Goal: Transaction & Acquisition: Purchase product/service

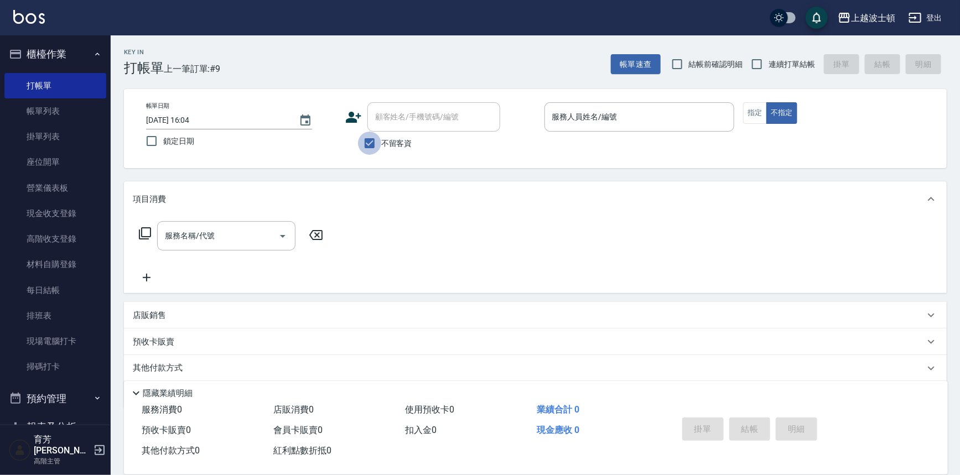
click at [380, 143] on input "不留客資" at bounding box center [369, 143] width 23 height 23
checkbox input "false"
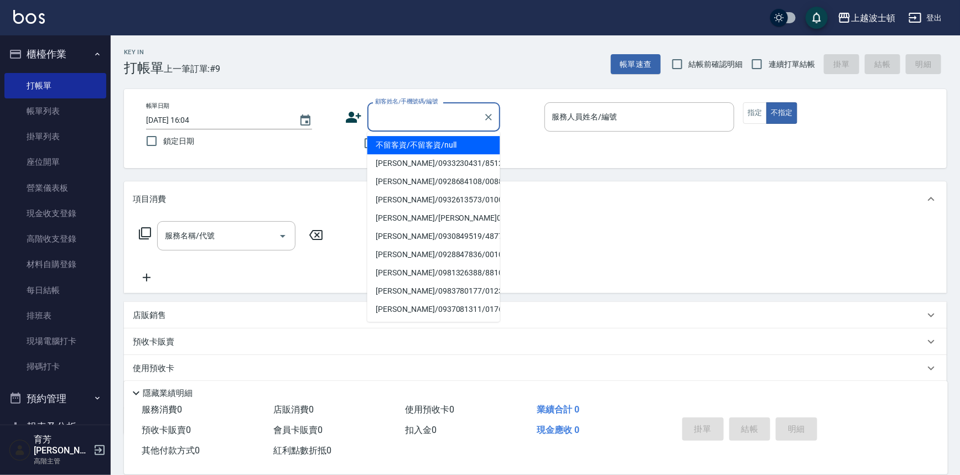
click at [388, 120] on input "顧客姓名/手機號碼/編號" at bounding box center [425, 116] width 106 height 19
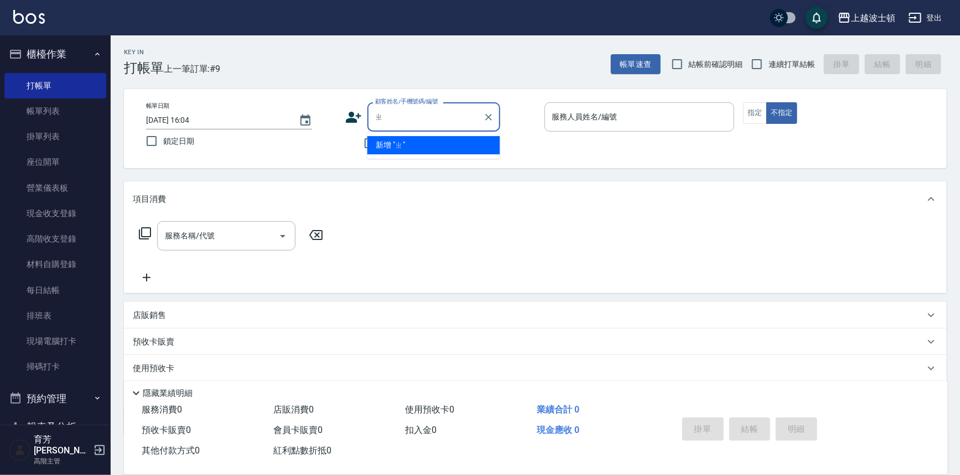
type input "之"
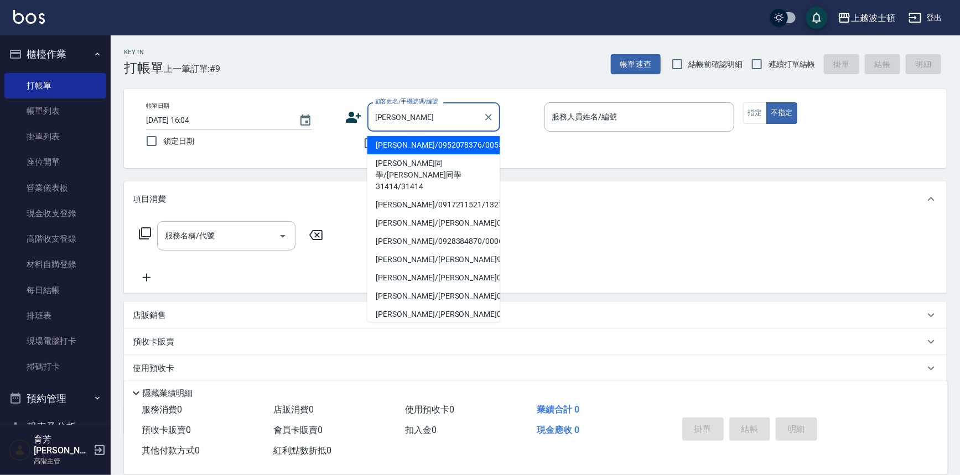
click at [415, 147] on li "[PERSON_NAME]/0952078376/005569" at bounding box center [433, 145] width 133 height 18
type input "[PERSON_NAME]/0952078376/005569"
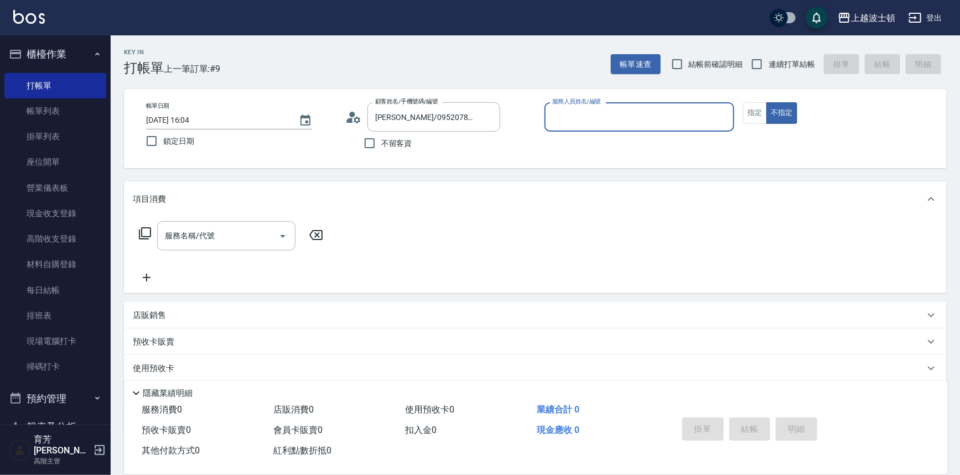
click at [660, 127] on div "服務人員姓名/編號" at bounding box center [639, 116] width 190 height 29
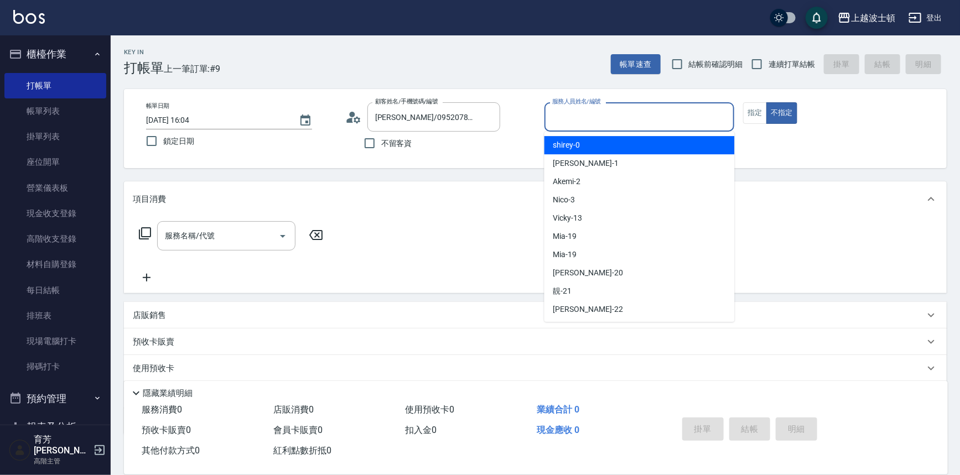
click at [660, 143] on div "shirey -0" at bounding box center [639, 145] width 190 height 18
type input "shirey-0"
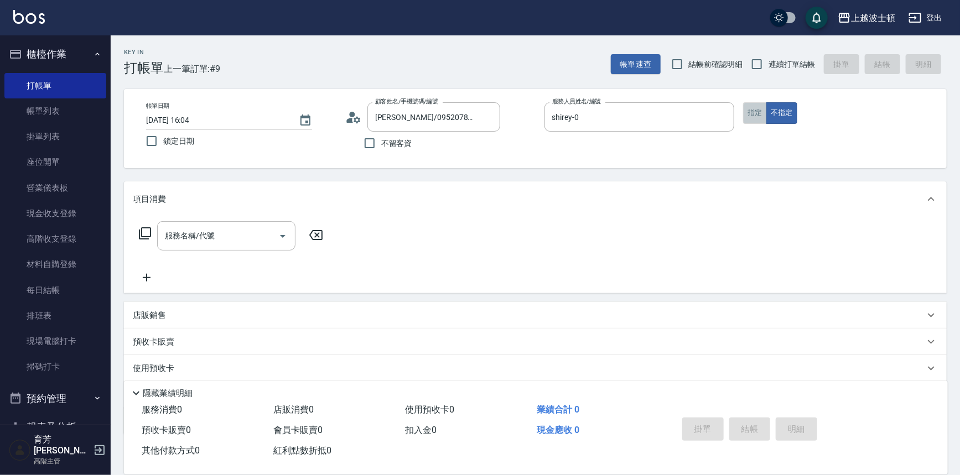
click at [746, 110] on button "指定" at bounding box center [755, 113] width 24 height 22
click at [147, 227] on icon at bounding box center [144, 233] width 13 height 13
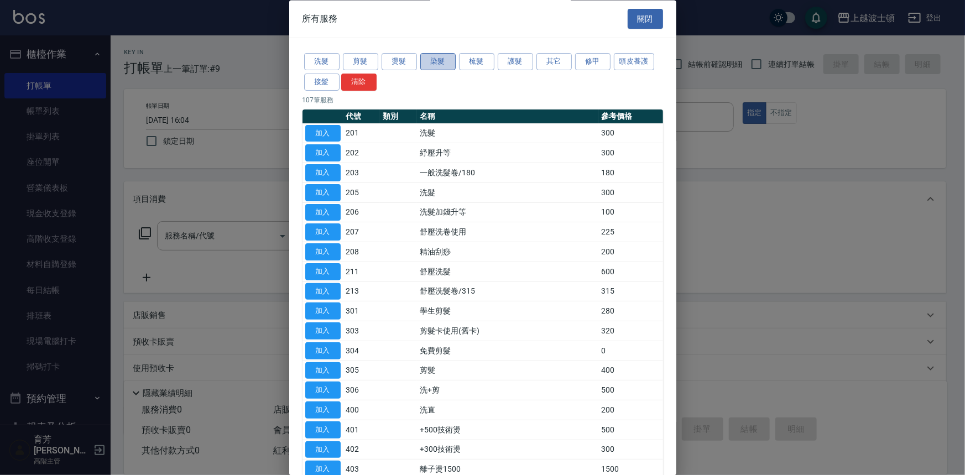
click at [436, 56] on button "染髮" at bounding box center [437, 62] width 35 height 17
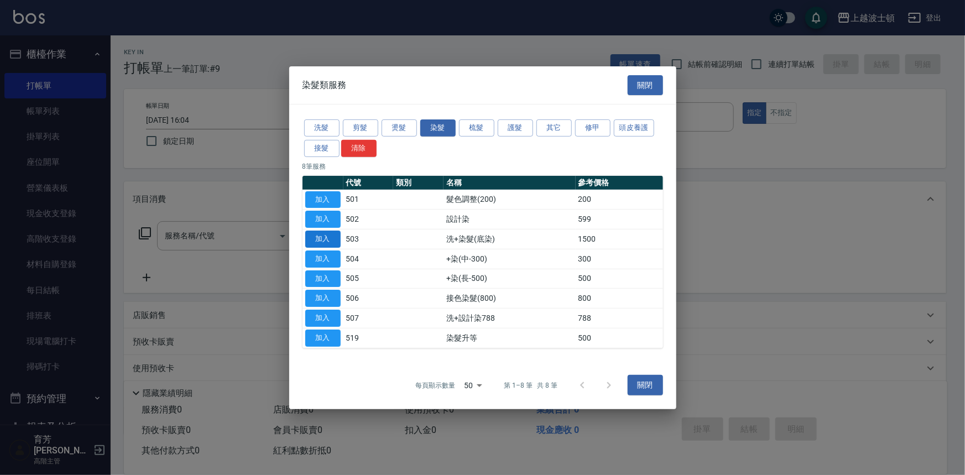
click at [311, 242] on button "加入" at bounding box center [322, 239] width 35 height 17
type input "洗+染髮(底染)(503)"
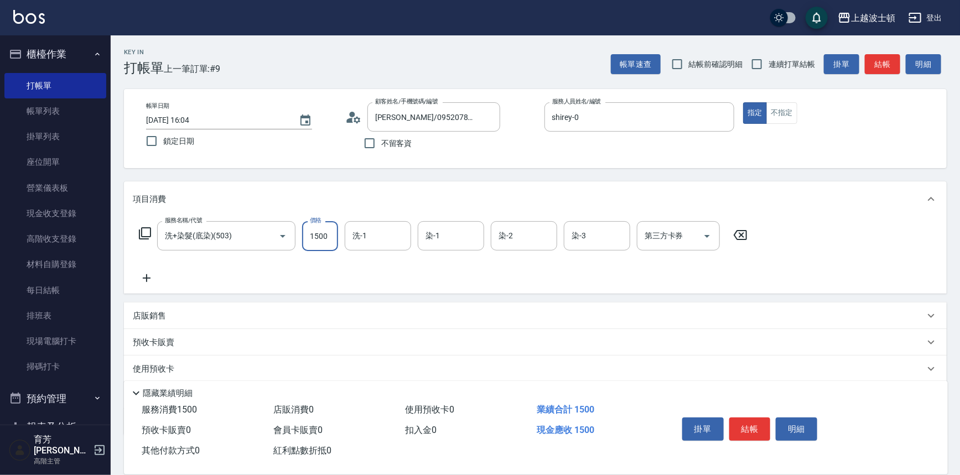
click at [314, 243] on input "1500" at bounding box center [320, 236] width 36 height 30
type input "1200"
click at [140, 231] on icon at bounding box center [144, 233] width 13 height 13
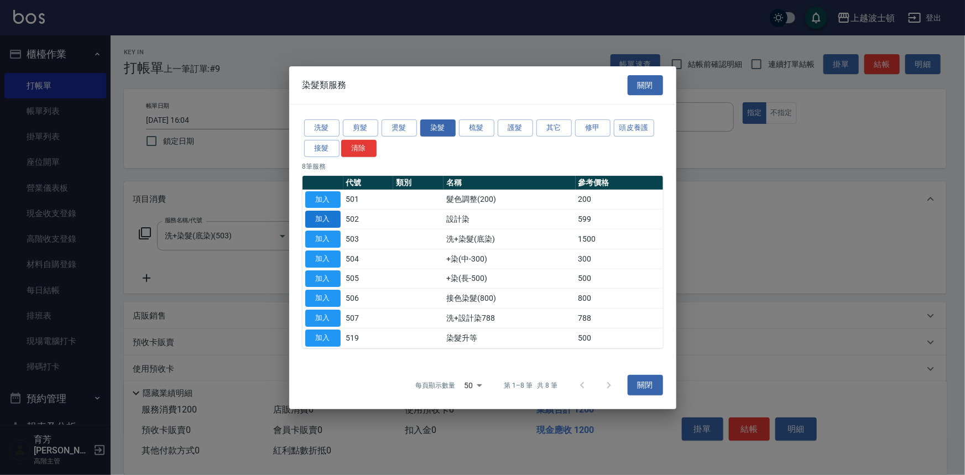
click at [334, 219] on button "加入" at bounding box center [322, 219] width 35 height 17
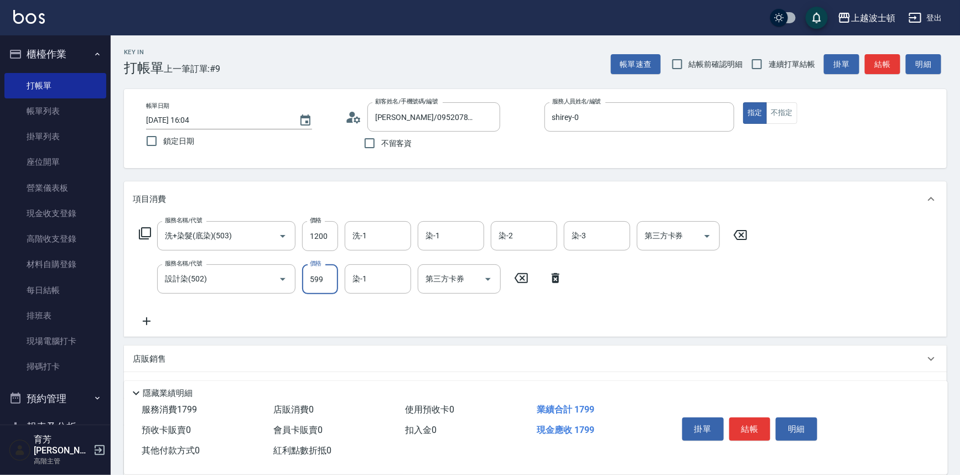
click at [325, 278] on input "599" at bounding box center [320, 279] width 36 height 30
click at [324, 278] on input "599" at bounding box center [320, 279] width 36 height 30
type input "600"
click at [140, 229] on icon at bounding box center [144, 233] width 13 height 13
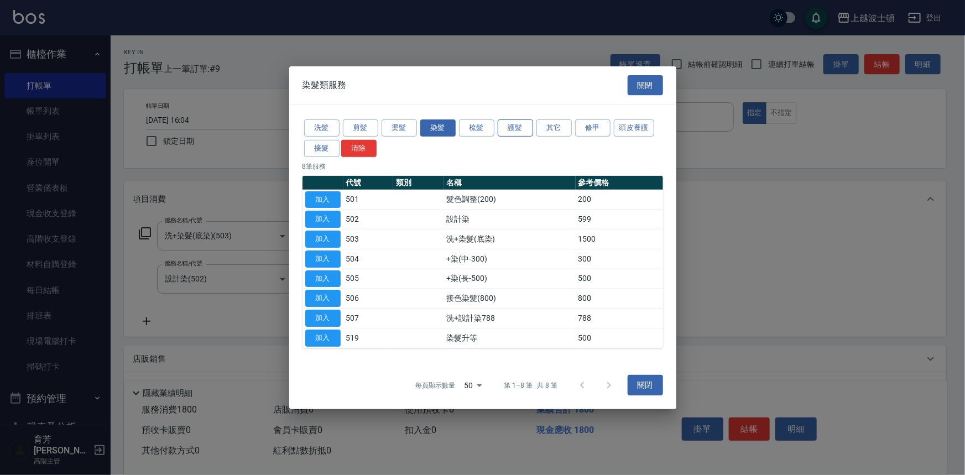
click at [520, 126] on button "護髮" at bounding box center [515, 127] width 35 height 17
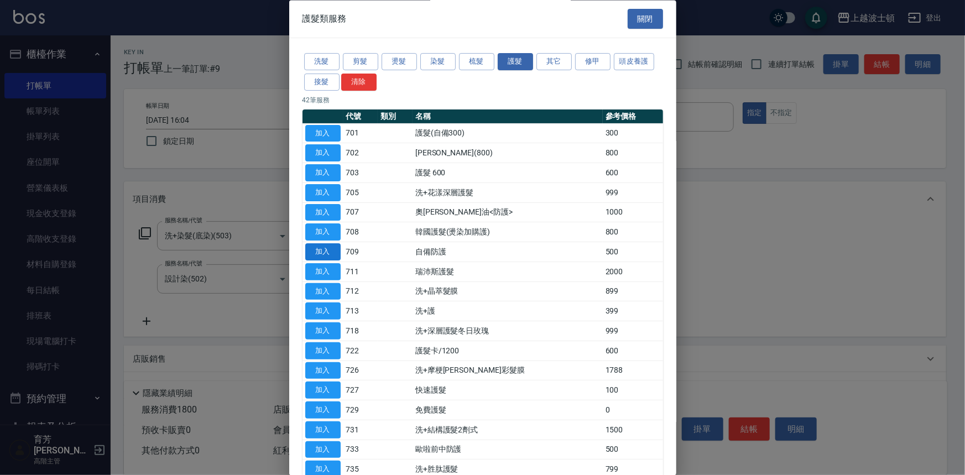
click at [327, 244] on button "加入" at bounding box center [322, 252] width 35 height 17
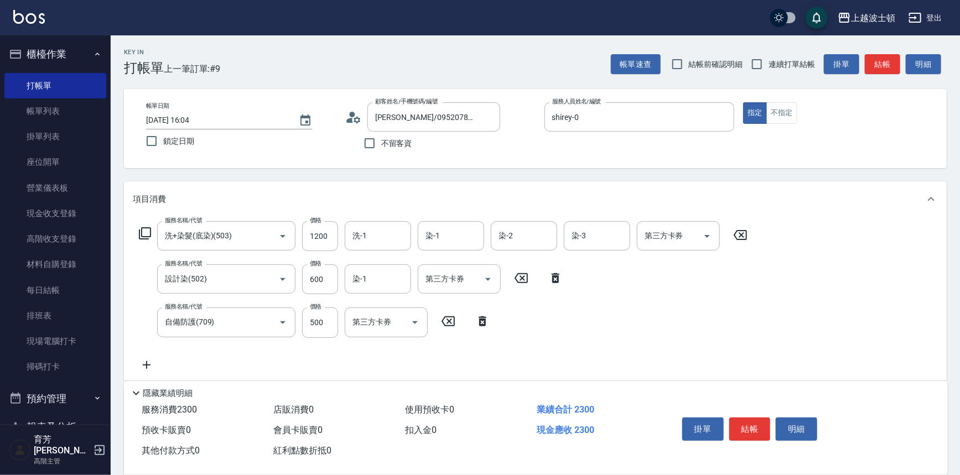
click at [142, 232] on icon at bounding box center [144, 233] width 13 height 13
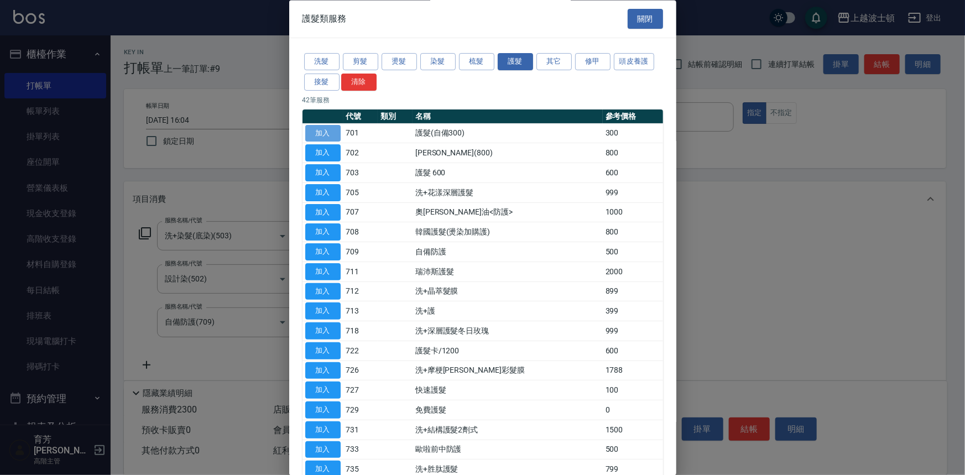
click at [317, 125] on button "加入" at bounding box center [322, 133] width 35 height 17
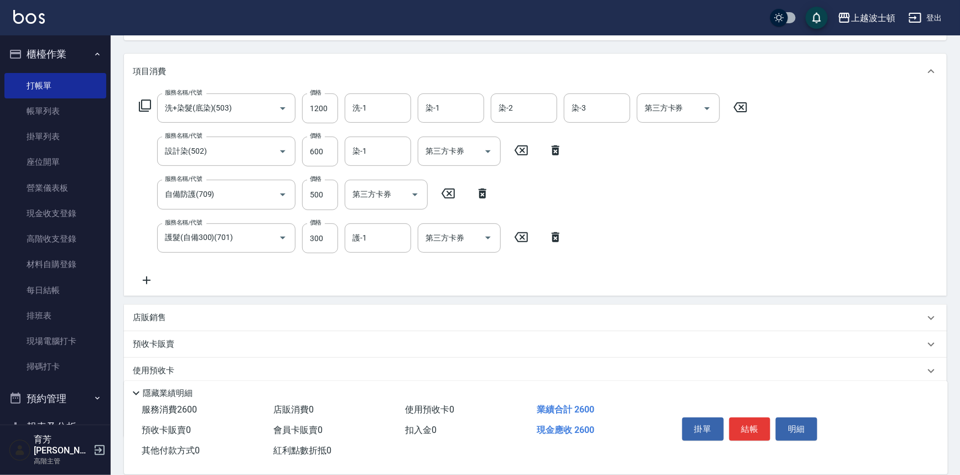
scroll to position [129, 0]
click at [143, 105] on icon at bounding box center [144, 104] width 13 height 13
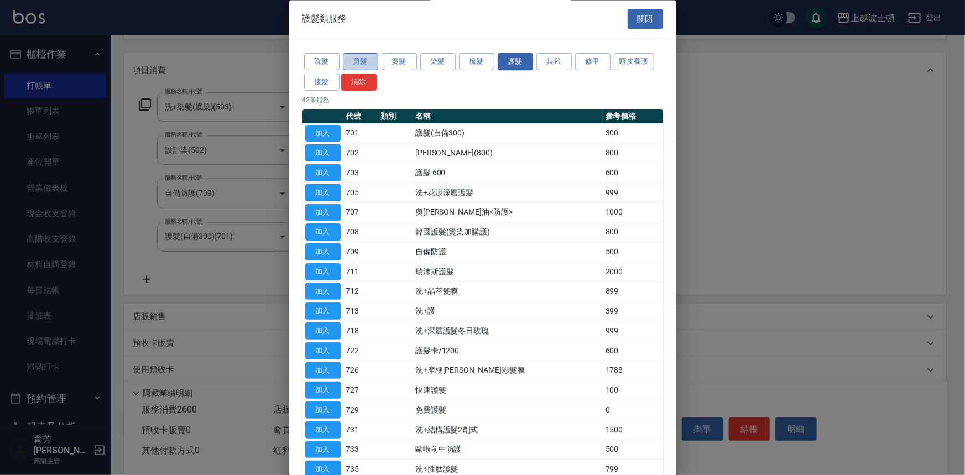
click at [364, 61] on button "剪髮" at bounding box center [360, 62] width 35 height 17
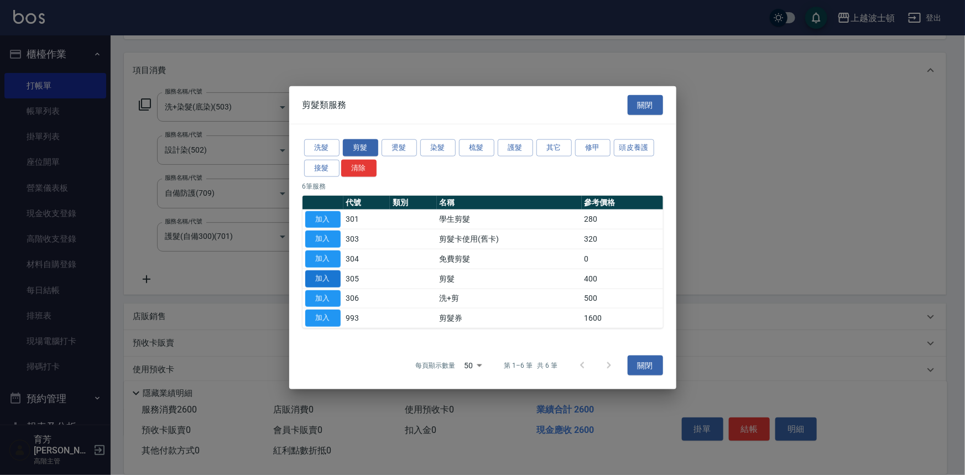
click at [332, 276] on button "加入" at bounding box center [322, 278] width 35 height 17
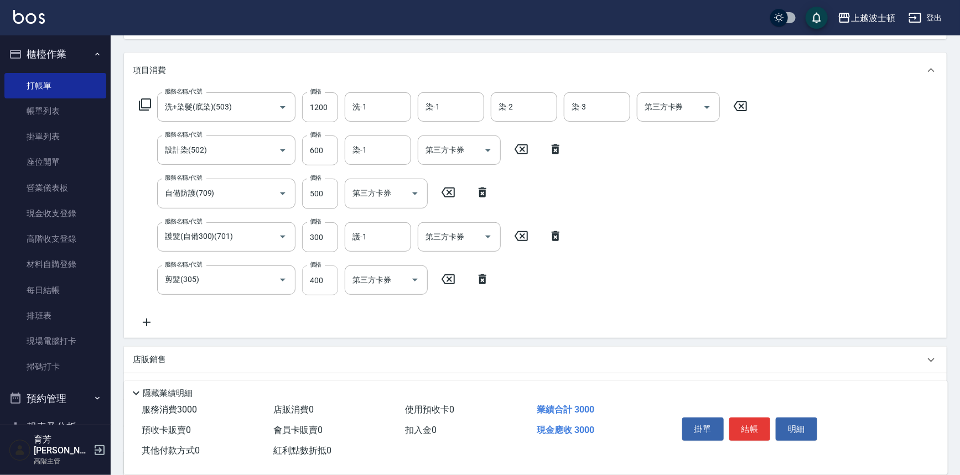
click at [332, 276] on input "400" at bounding box center [320, 281] width 36 height 30
drag, startPoint x: 332, startPoint y: 276, endPoint x: 317, endPoint y: 282, distance: 16.4
click at [317, 282] on input "400" at bounding box center [320, 281] width 36 height 30
type input "300"
click at [325, 146] on input "600" at bounding box center [320, 151] width 36 height 30
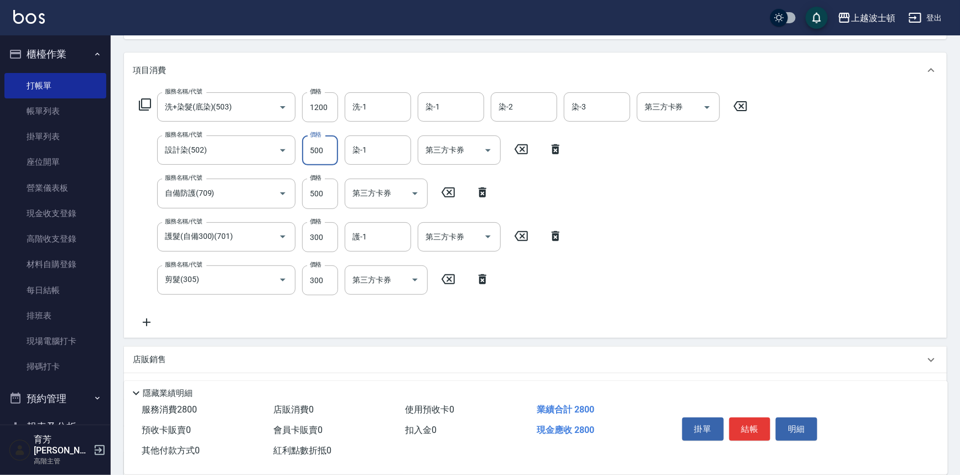
drag, startPoint x: 329, startPoint y: 149, endPoint x: 302, endPoint y: 157, distance: 28.0
click at [302, 157] on input "500" at bounding box center [320, 151] width 36 height 30
drag, startPoint x: 325, startPoint y: 144, endPoint x: 307, endPoint y: 154, distance: 20.3
click at [308, 154] on input "600" at bounding box center [320, 151] width 36 height 30
type input "500"
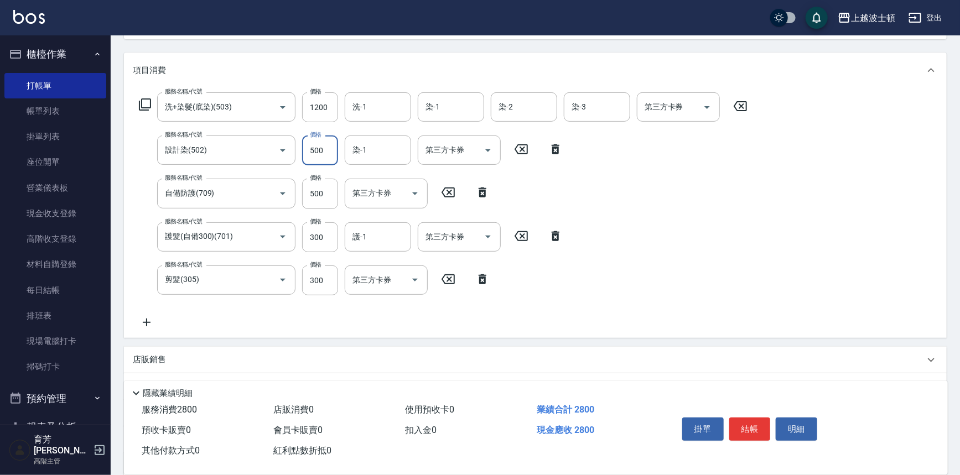
click at [746, 431] on button "結帳" at bounding box center [749, 429] width 41 height 23
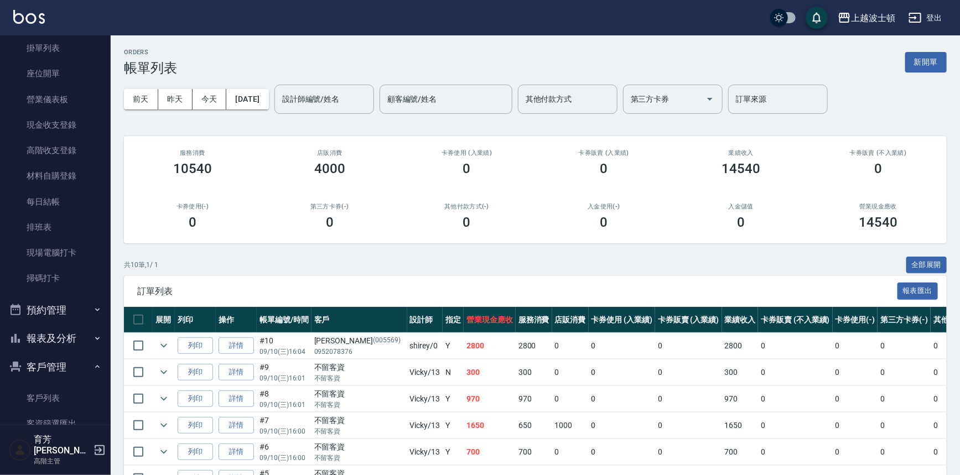
scroll to position [122, 0]
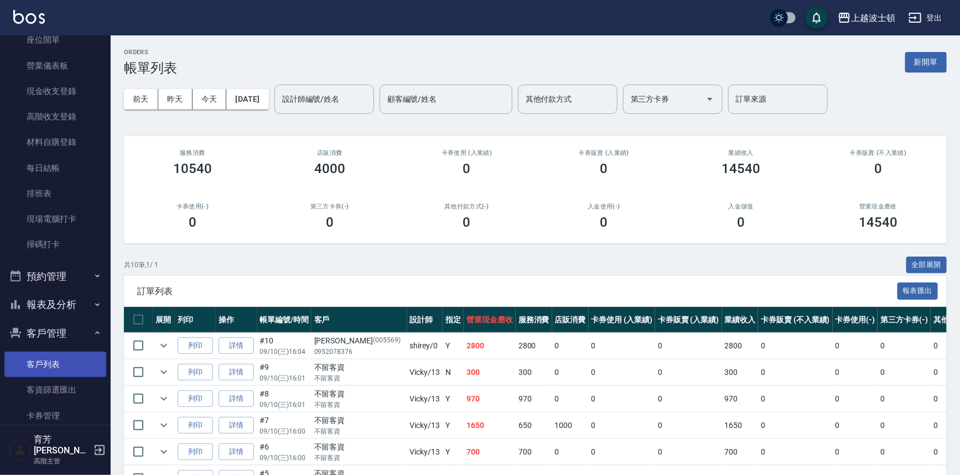
click at [61, 360] on link "客戶列表" at bounding box center [55, 364] width 102 height 25
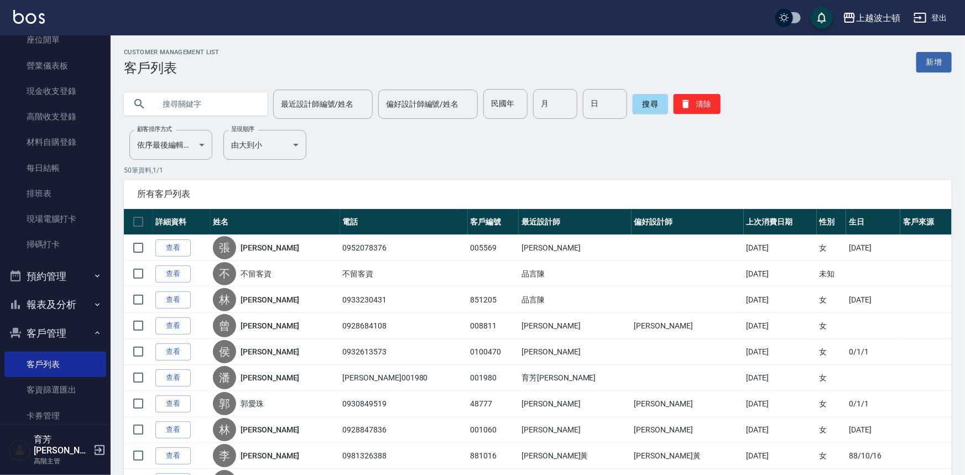
click at [184, 95] on input "text" at bounding box center [207, 104] width 104 height 30
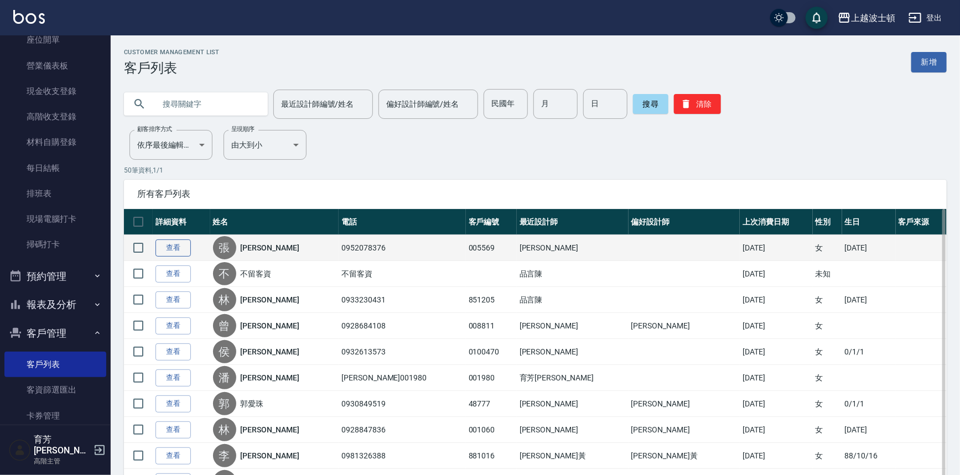
click at [163, 246] on link "查看" at bounding box center [172, 248] width 35 height 17
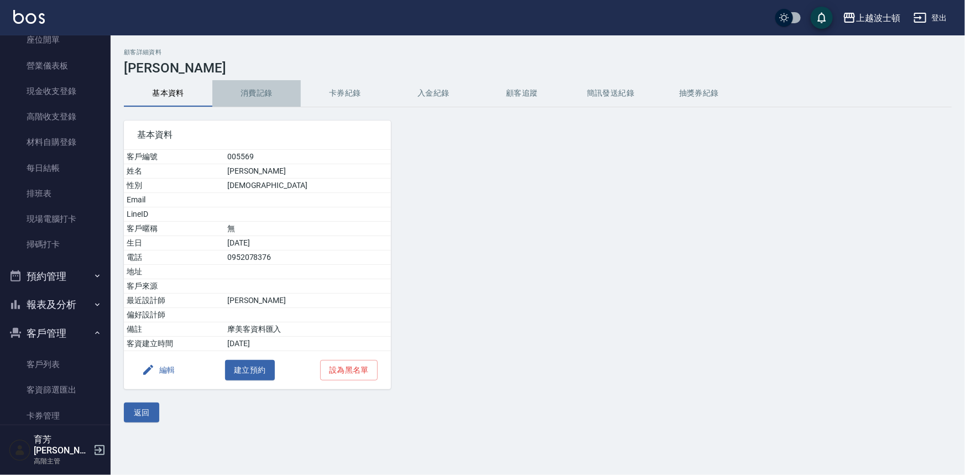
click at [262, 94] on button "消費記錄" at bounding box center [256, 93] width 89 height 27
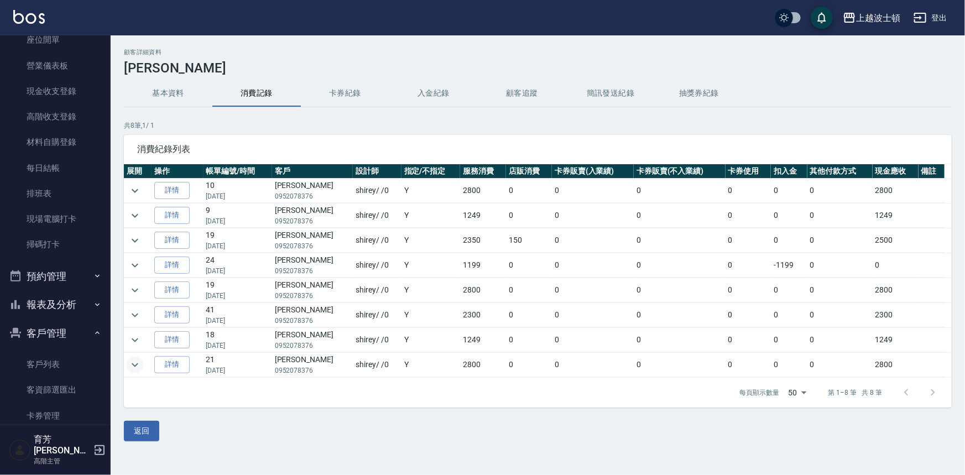
click at [127, 365] on button "expand row" at bounding box center [135, 365] width 17 height 17
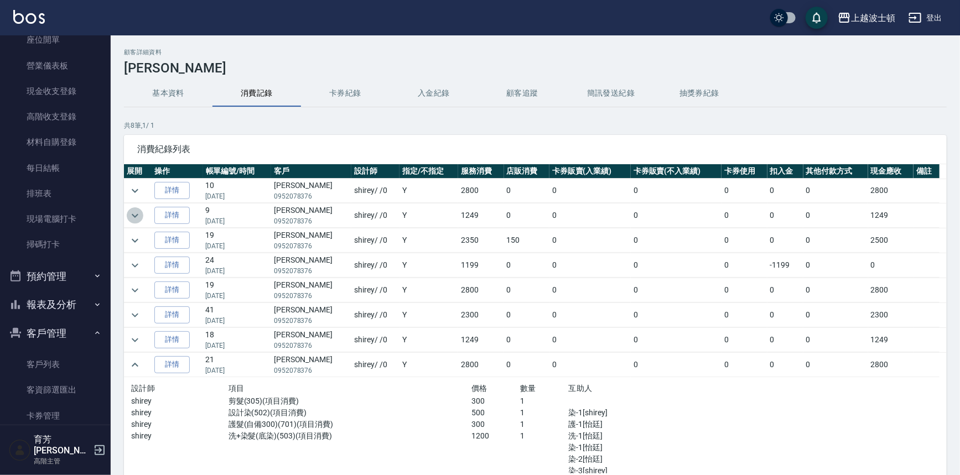
click at [129, 215] on icon "expand row" at bounding box center [134, 215] width 13 height 13
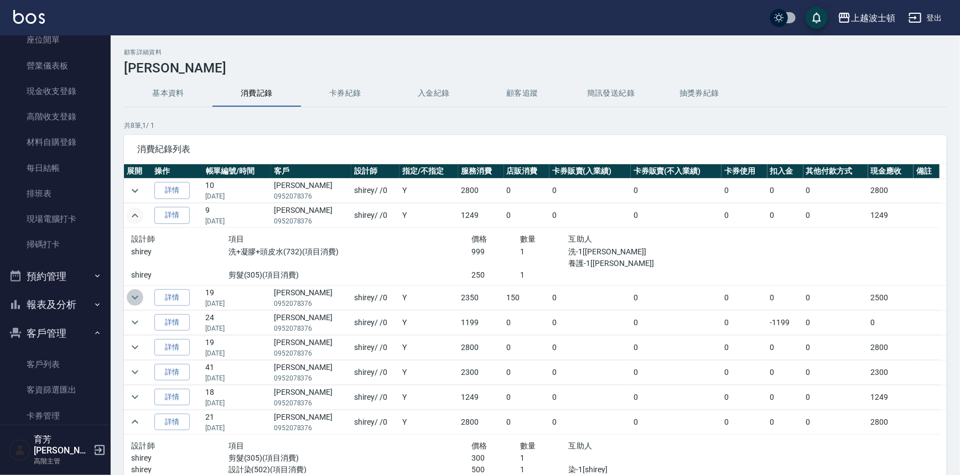
click at [140, 294] on icon "expand row" at bounding box center [134, 297] width 13 height 13
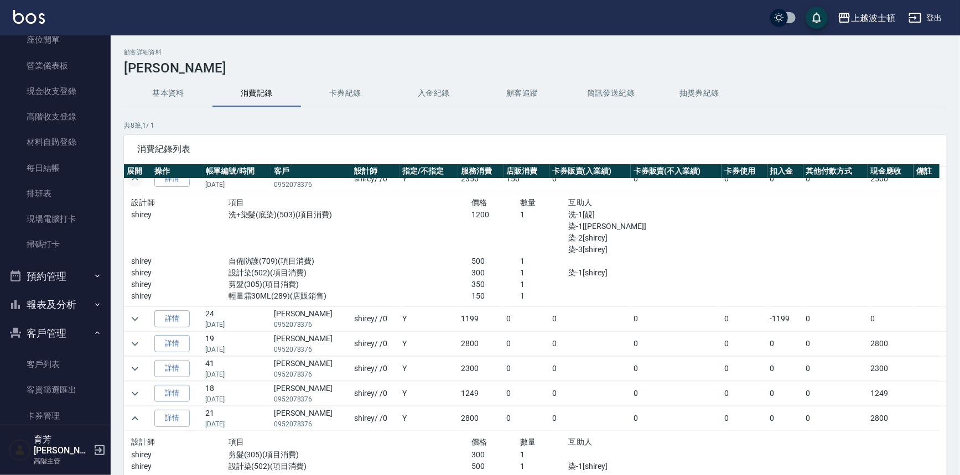
scroll to position [120, 0]
click at [132, 344] on icon "expand row" at bounding box center [134, 342] width 13 height 13
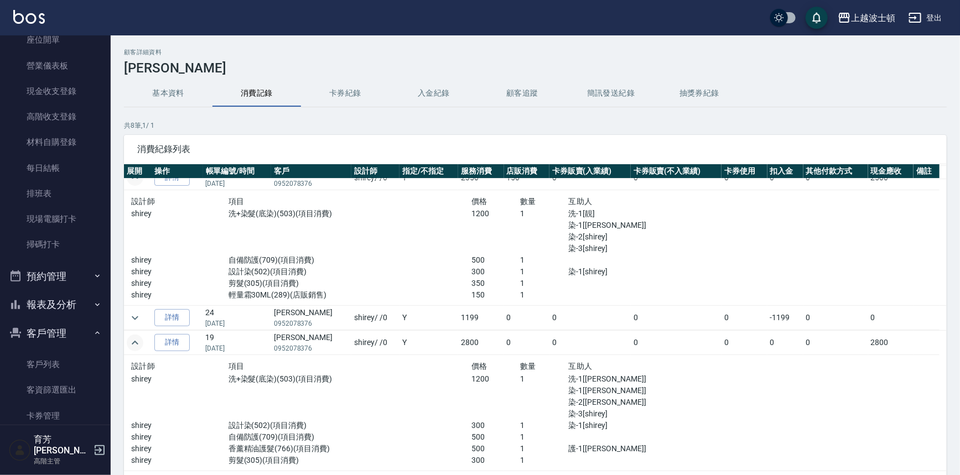
drag, startPoint x: 946, startPoint y: 231, endPoint x: 949, endPoint y: 198, distance: 33.3
click at [949, 198] on div "顧客詳細資料 [PERSON_NAME] 基本資料 消費記錄 卡券紀錄 入金紀錄 顧客追蹤 簡訊發送紀錄 抽獎券紀錄 共 8 筆, 1 / 1 消費紀錄列表 …" at bounding box center [535, 293] width 849 height 488
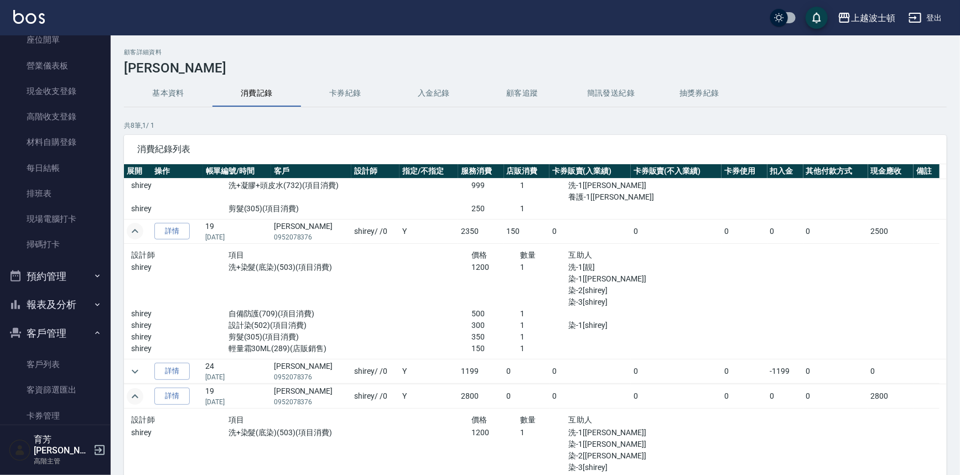
scroll to position [61, 0]
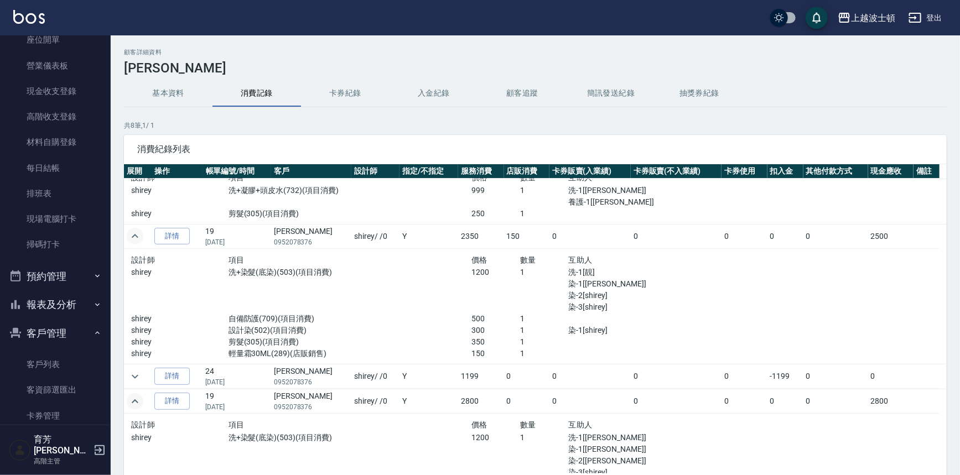
click at [166, 89] on button "基本資料" at bounding box center [168, 93] width 89 height 27
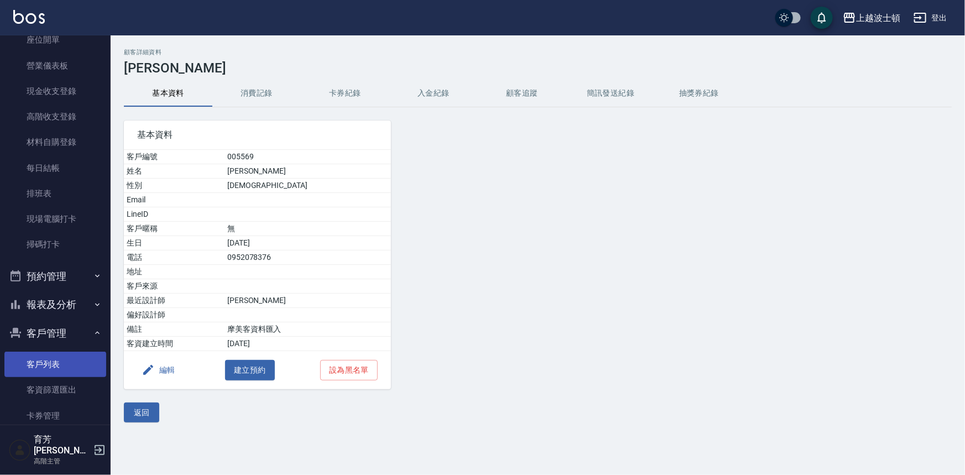
click at [76, 361] on link "客戶列表" at bounding box center [55, 364] width 102 height 25
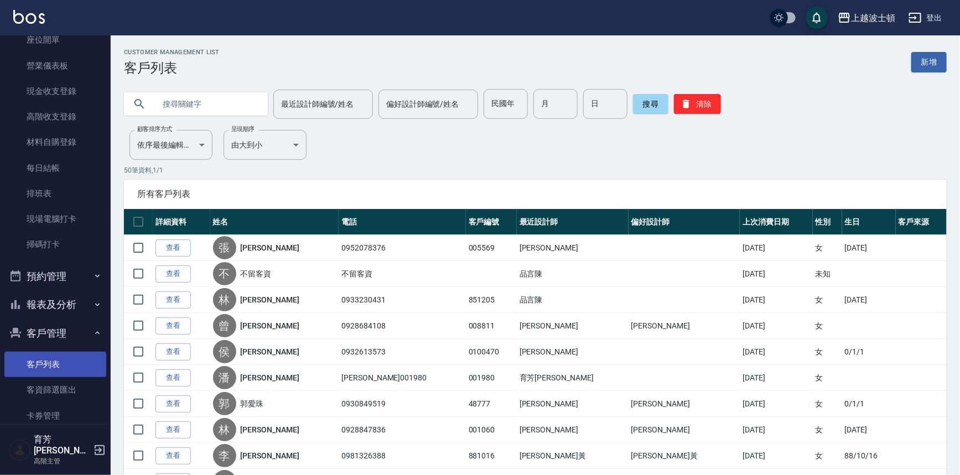
click at [55, 365] on link "客戶列表" at bounding box center [55, 364] width 102 height 25
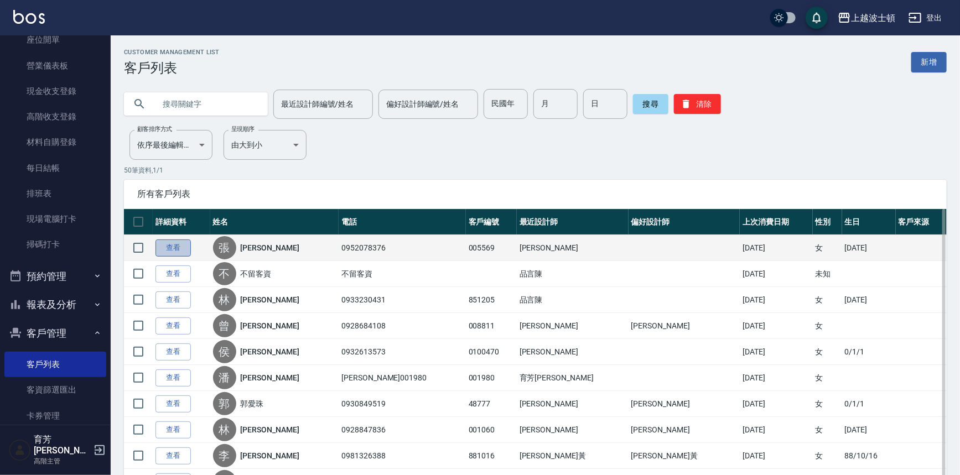
click at [164, 243] on link "查看" at bounding box center [172, 248] width 35 height 17
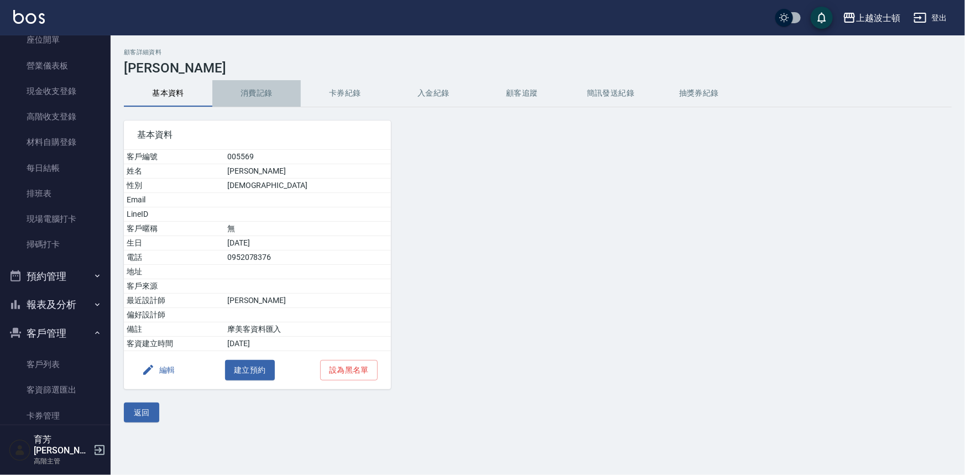
click at [249, 90] on button "消費記錄" at bounding box center [256, 93] width 89 height 27
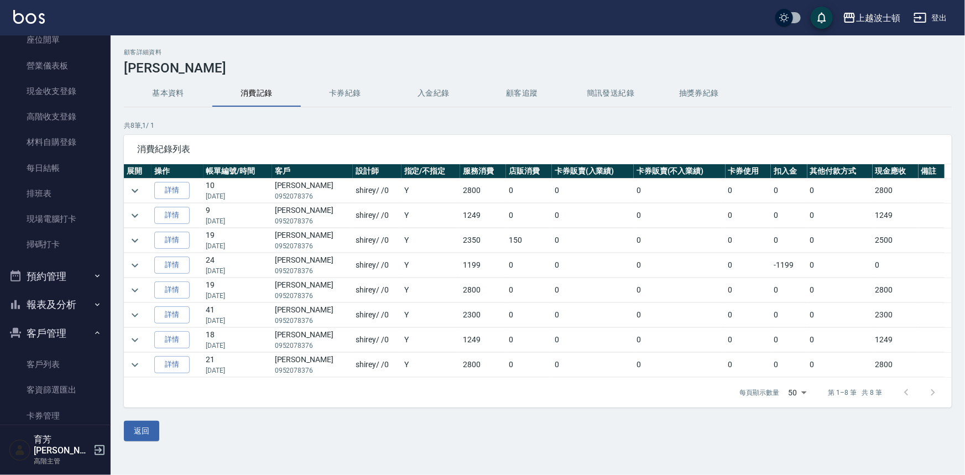
click at [171, 98] on button "基本資料" at bounding box center [168, 93] width 89 height 27
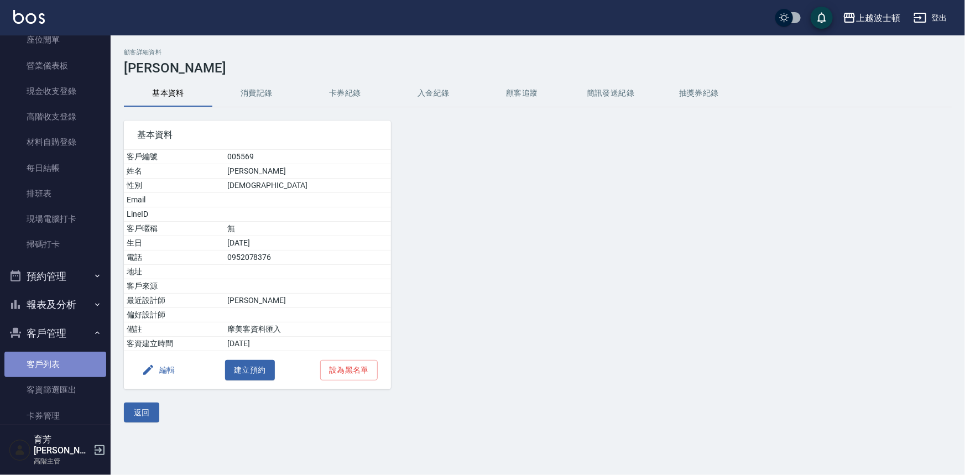
click at [57, 361] on link "客戶列表" at bounding box center [55, 364] width 102 height 25
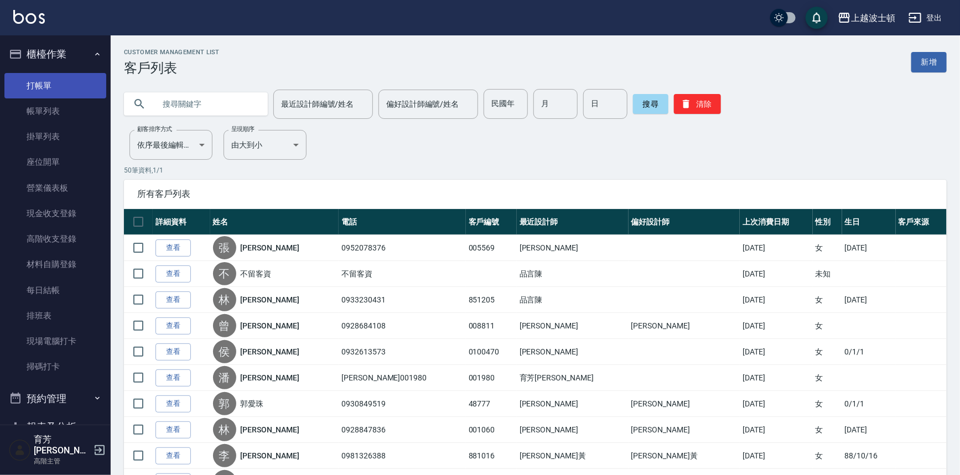
drag, startPoint x: 54, startPoint y: 85, endPoint x: 63, endPoint y: 91, distance: 10.9
click at [54, 86] on link "打帳單" at bounding box center [55, 85] width 102 height 25
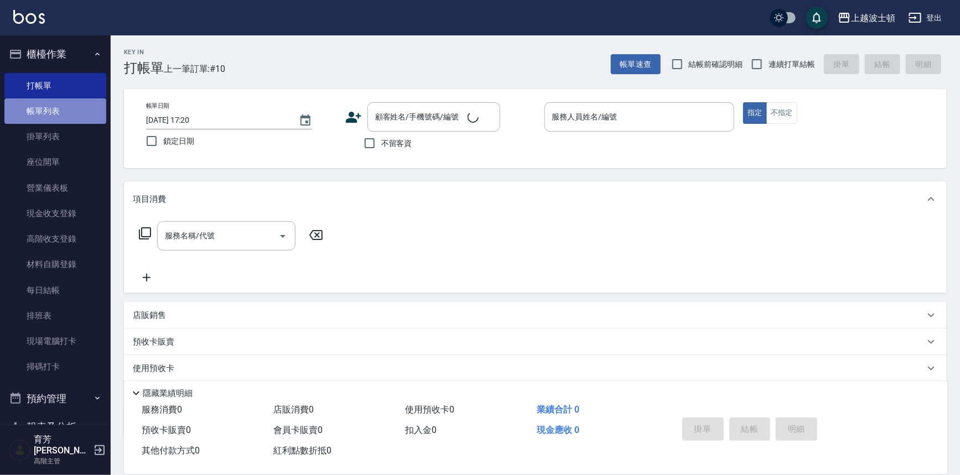
click at [70, 105] on link "帳單列表" at bounding box center [55, 110] width 102 height 25
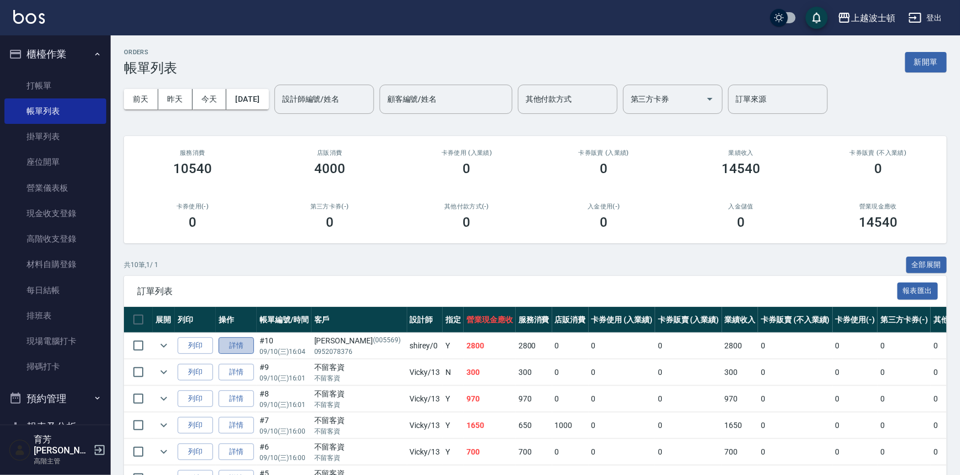
click at [238, 344] on link "詳情" at bounding box center [235, 345] width 35 height 17
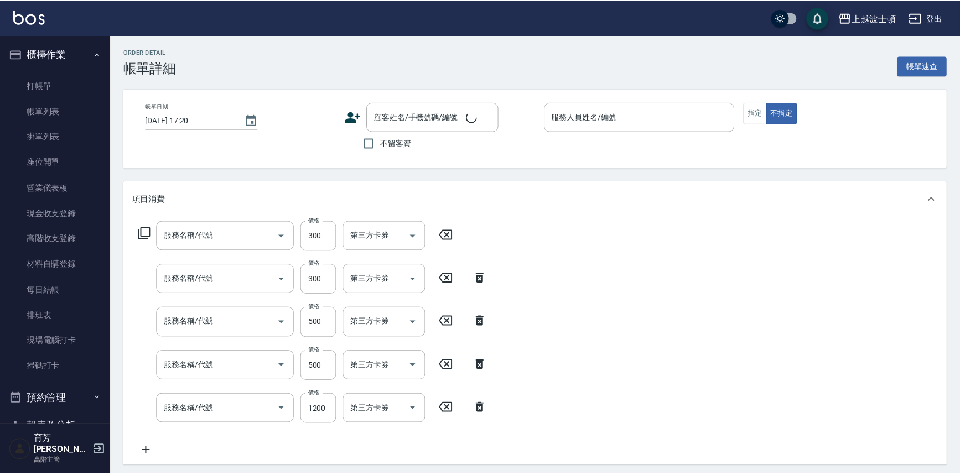
type input "[DATE] 16:04"
type input "shirey-0"
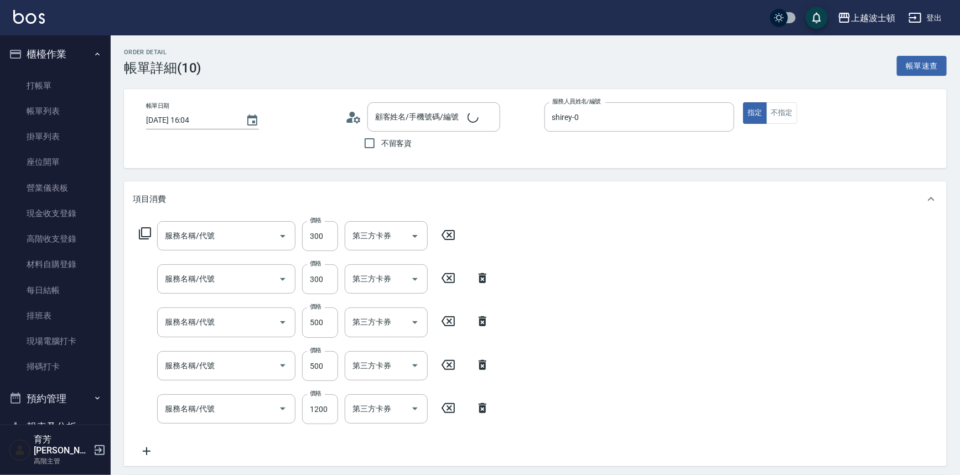
type input "剪髮(305)"
type input "護髮(自備300)(701)"
type input "自備防護(709)"
type input "設計染(502)"
type input "洗+染髮(底染)(503)"
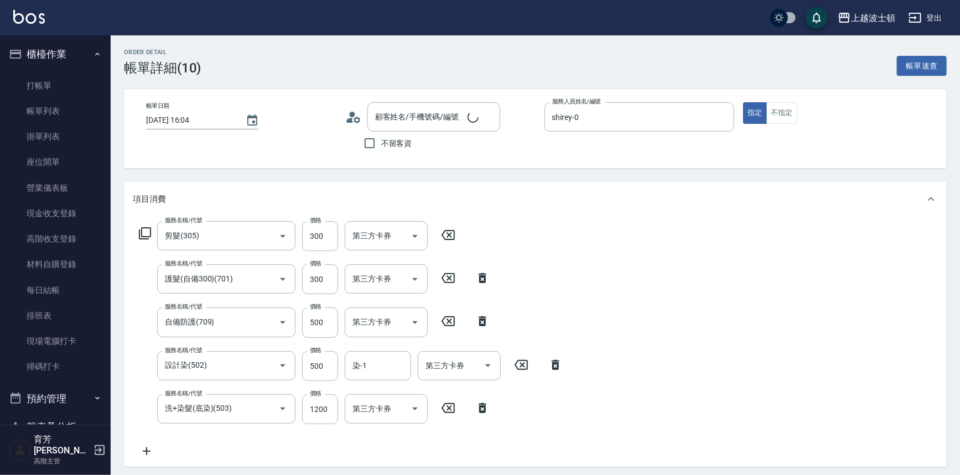
type input "[PERSON_NAME]/0952078376/005569"
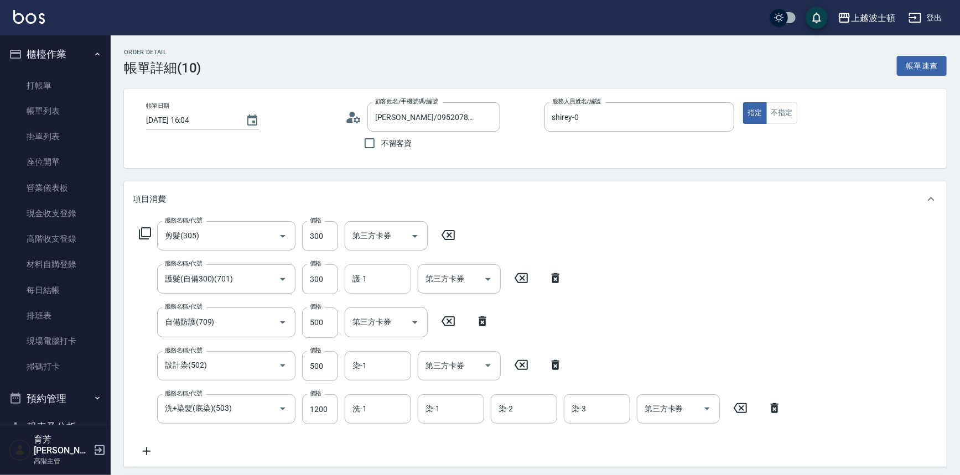
click at [397, 276] on input "護-1" at bounding box center [378, 278] width 56 height 19
click at [396, 305] on div "shirey -0" at bounding box center [378, 307] width 66 height 18
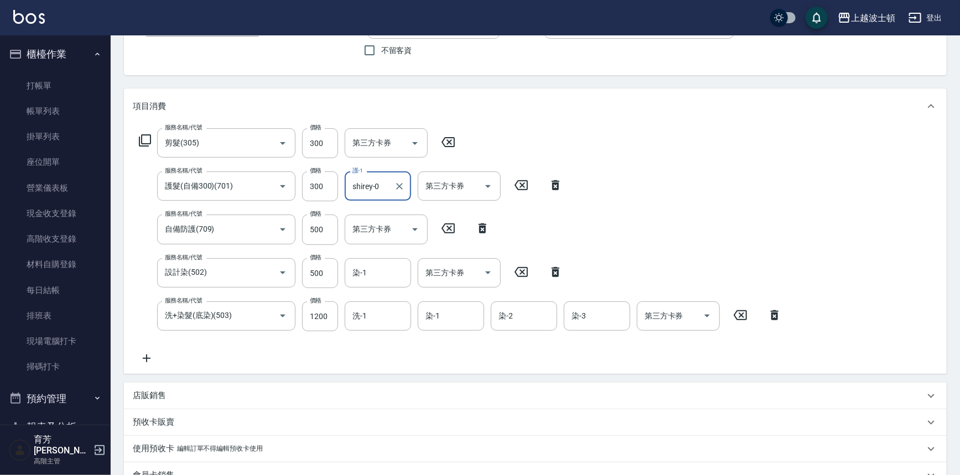
scroll to position [98, 0]
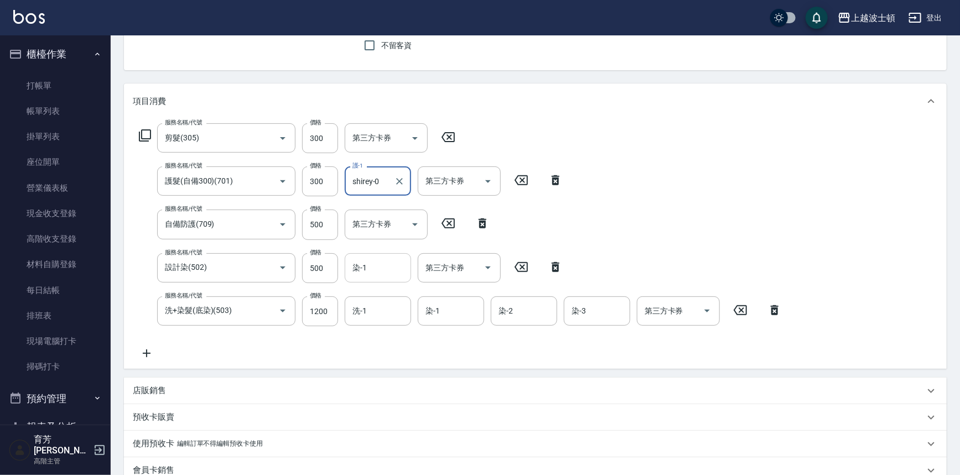
click at [374, 256] on div "染-1" at bounding box center [378, 267] width 66 height 29
type input "shirey-0"
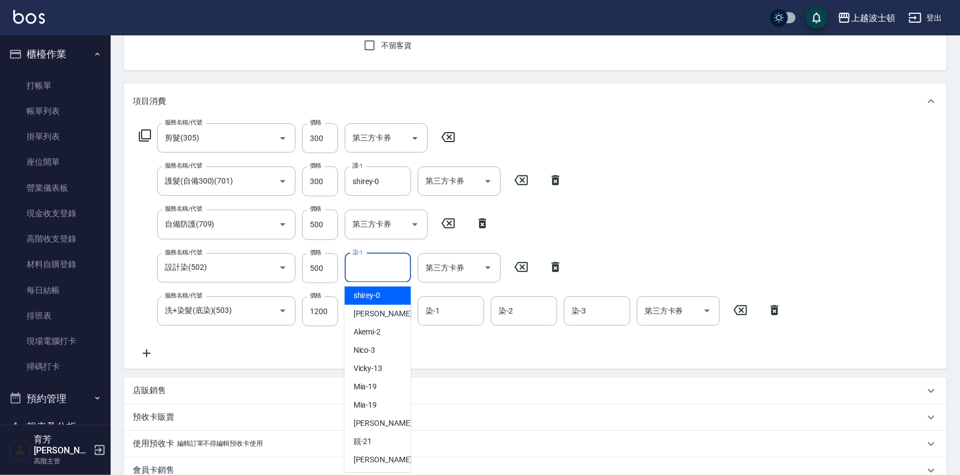
click at [370, 294] on span "shirey -0" at bounding box center [366, 296] width 27 height 12
type input "shirey-0"
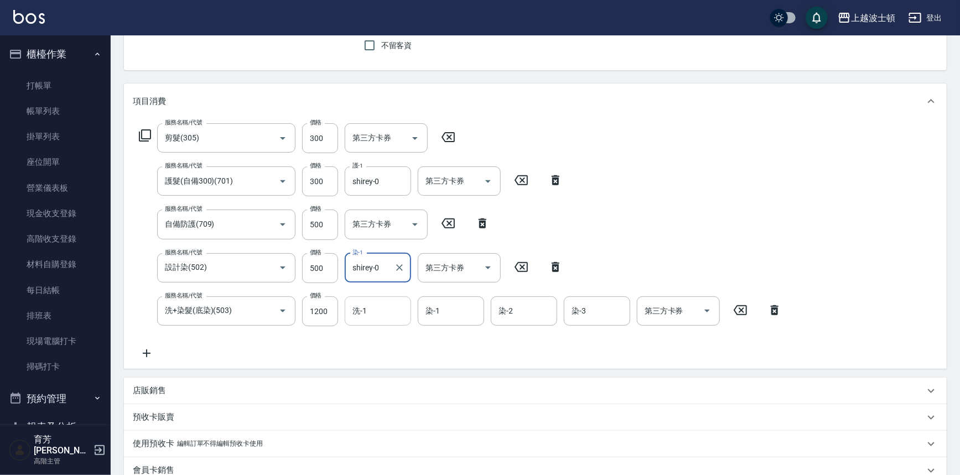
click at [376, 312] on input "洗-1" at bounding box center [378, 310] width 56 height 19
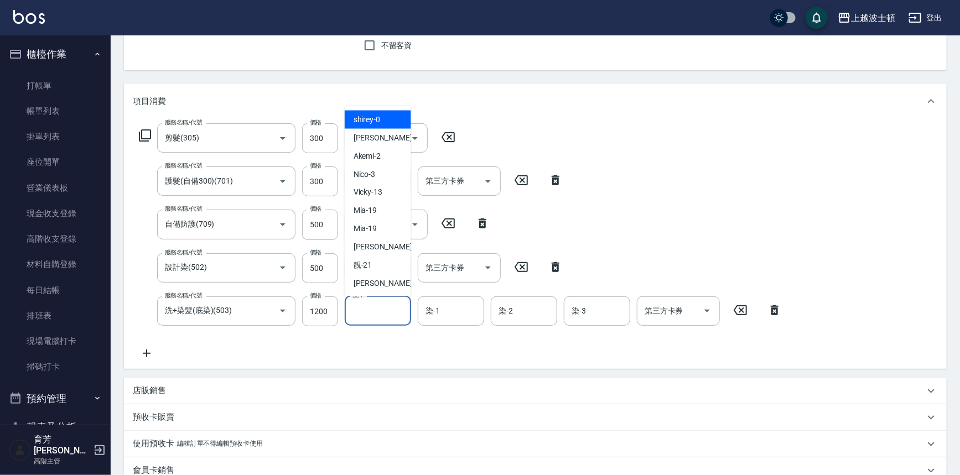
click at [381, 121] on div "shirey -0" at bounding box center [378, 120] width 66 height 18
type input "shirey-0"
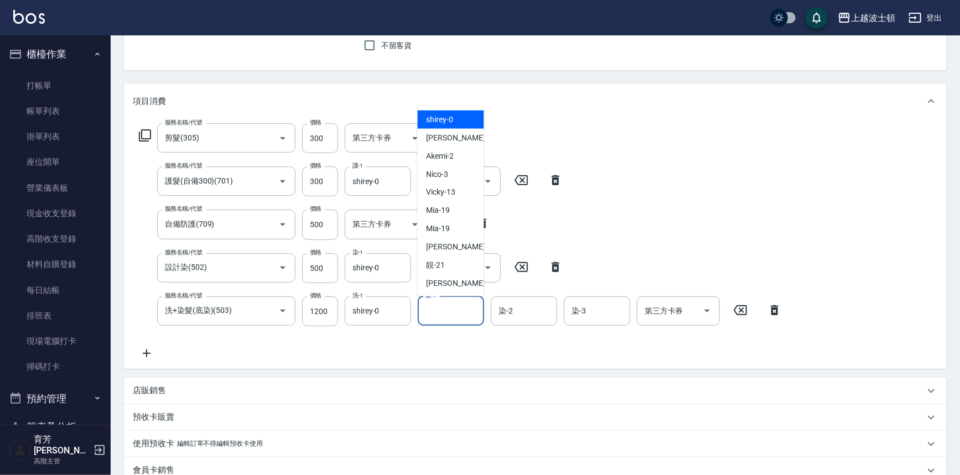
drag, startPoint x: 451, startPoint y: 312, endPoint x: 454, endPoint y: 321, distance: 9.7
click at [451, 313] on input "染-1" at bounding box center [451, 310] width 56 height 19
click at [446, 112] on div "shirey -0" at bounding box center [451, 120] width 66 height 18
type input "shirey-0"
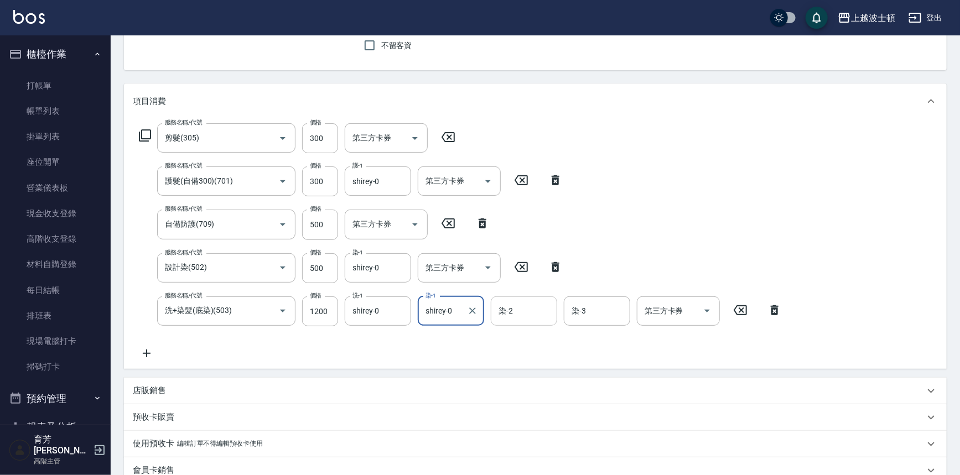
click at [526, 310] on input "染-2" at bounding box center [524, 310] width 56 height 19
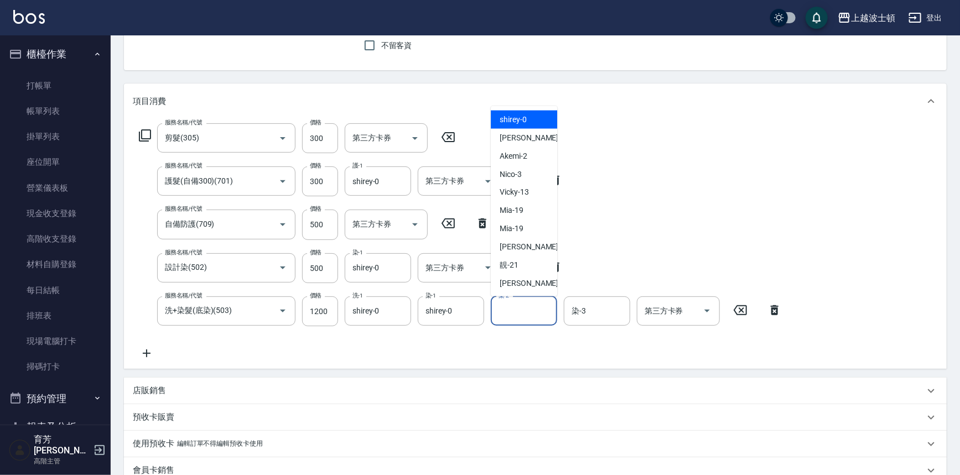
click at [530, 120] on div "shirey -0" at bounding box center [524, 120] width 66 height 18
type input "shirey-0"
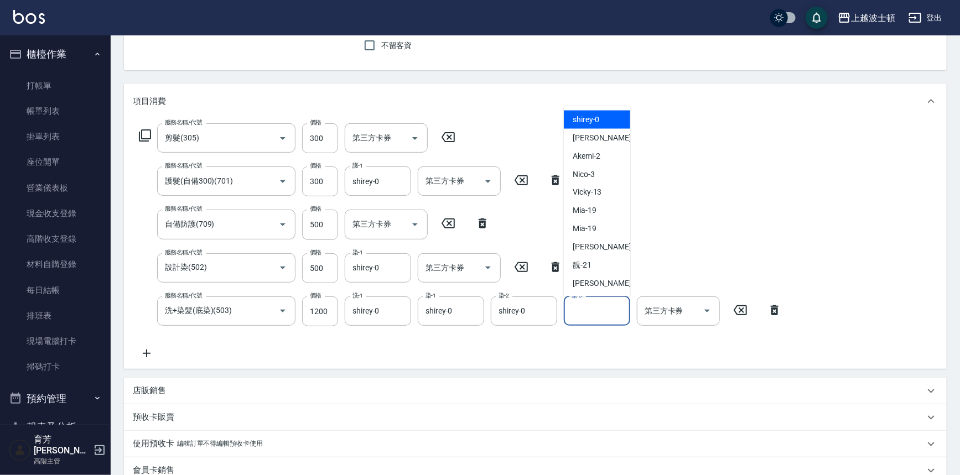
click at [601, 318] on input "染-3" at bounding box center [597, 310] width 56 height 19
click at [603, 118] on div "shirey -0" at bounding box center [597, 120] width 66 height 18
type input "shirey-0"
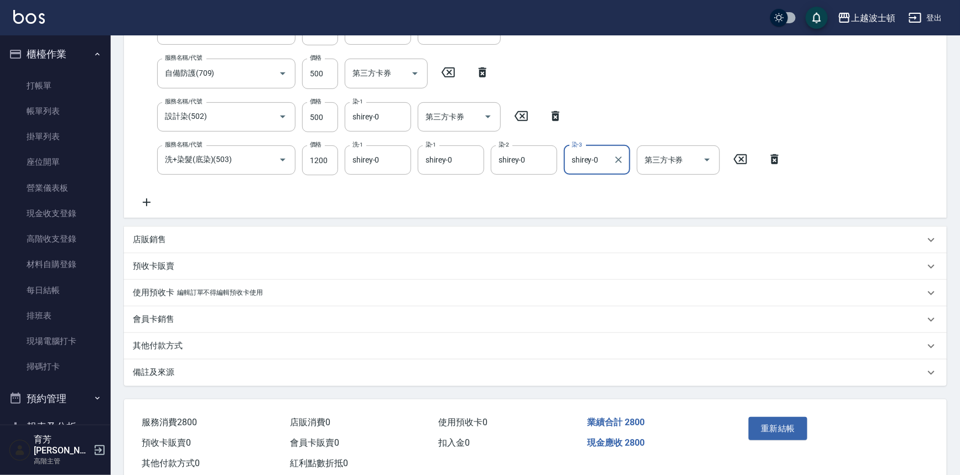
scroll to position [277, 0]
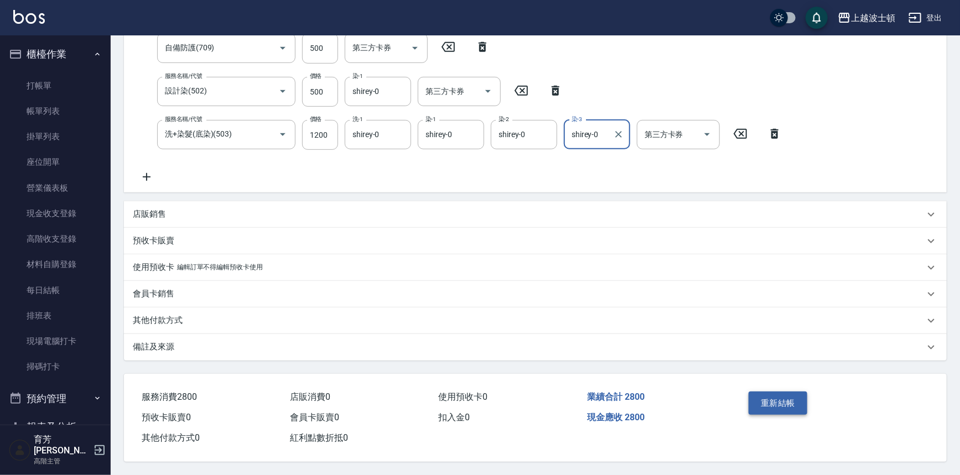
click at [769, 404] on button "重新結帳" at bounding box center [777, 403] width 59 height 23
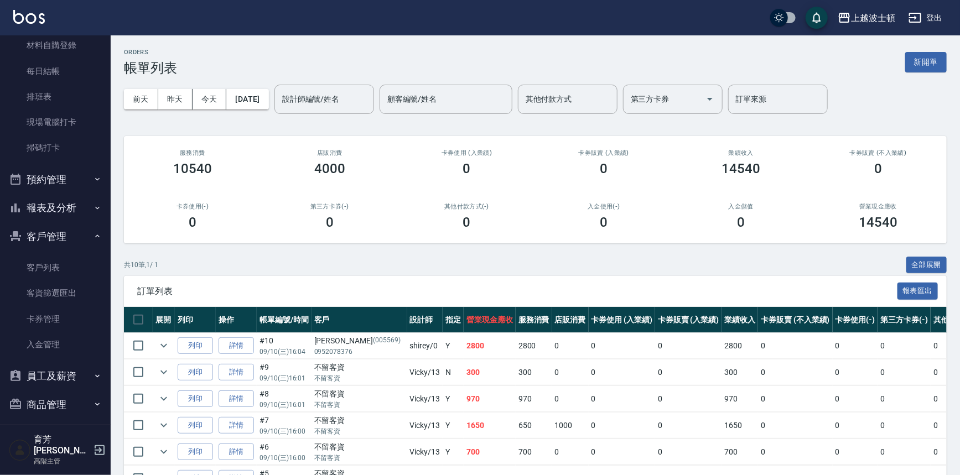
scroll to position [222, 0]
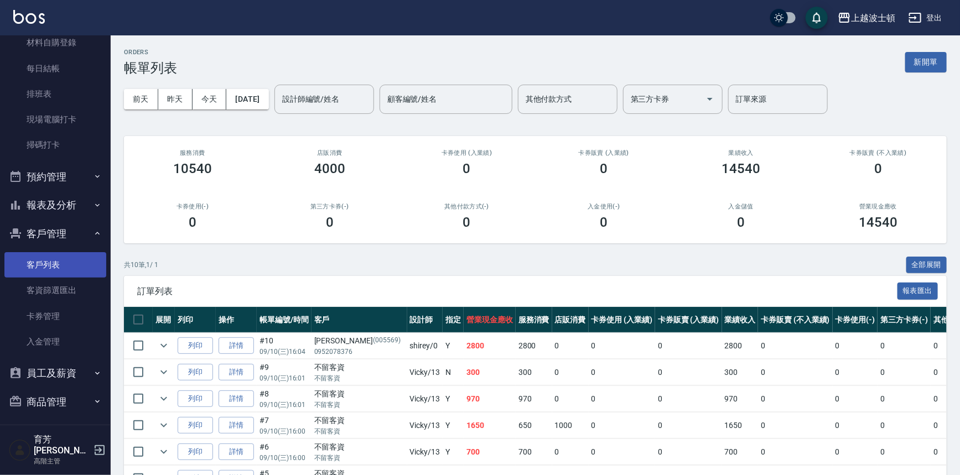
click at [58, 265] on link "客戶列表" at bounding box center [55, 264] width 102 height 25
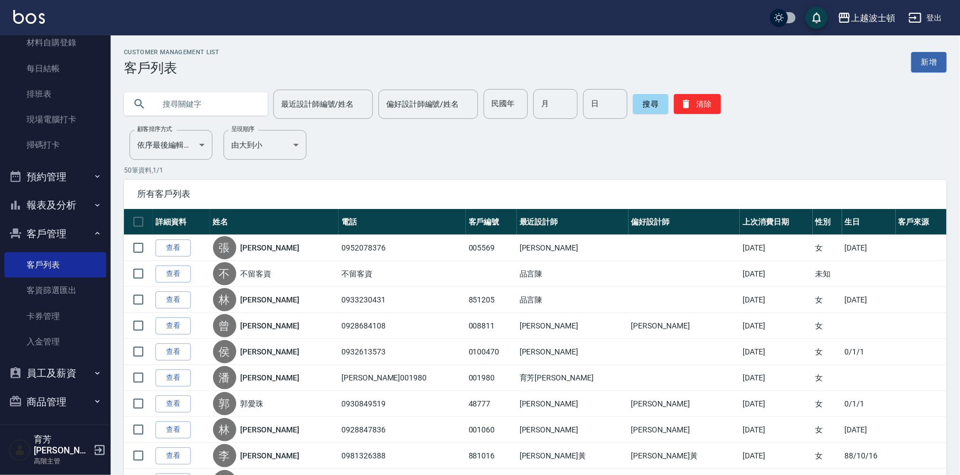
click at [83, 206] on button "報表及分析" at bounding box center [55, 205] width 102 height 29
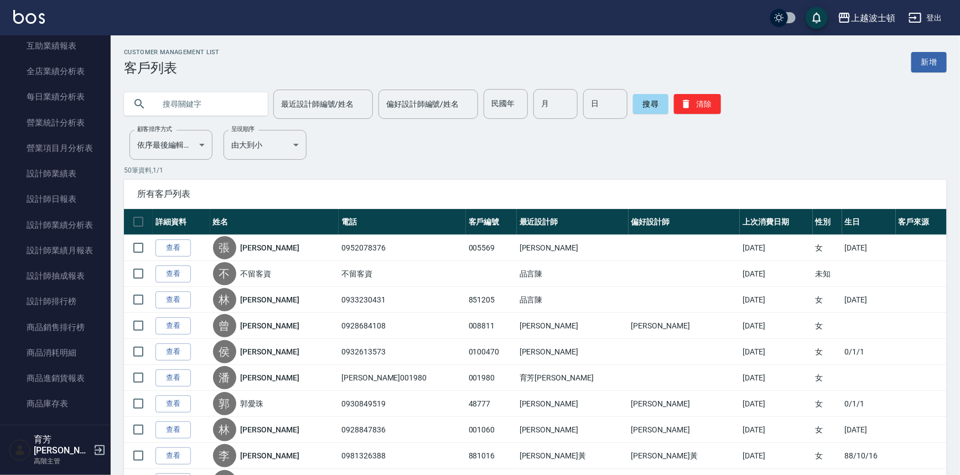
scroll to position [654, 0]
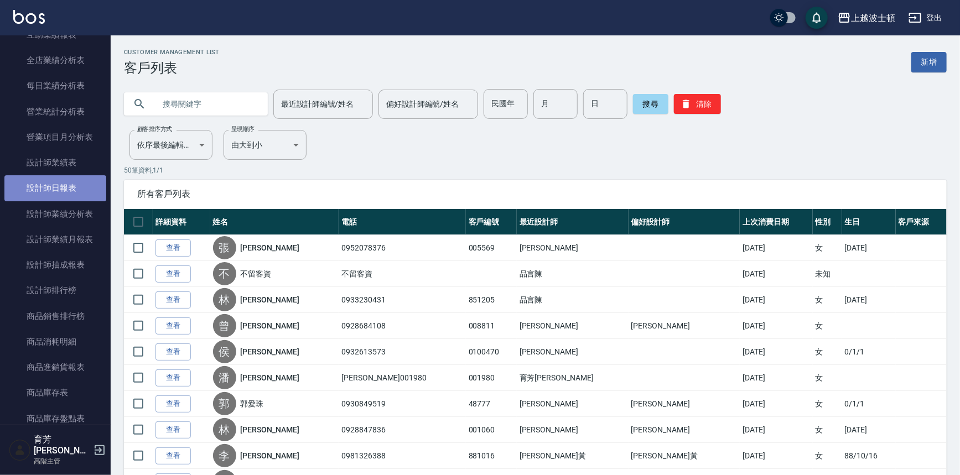
click at [65, 190] on link "設計師日報表" at bounding box center [55, 187] width 102 height 25
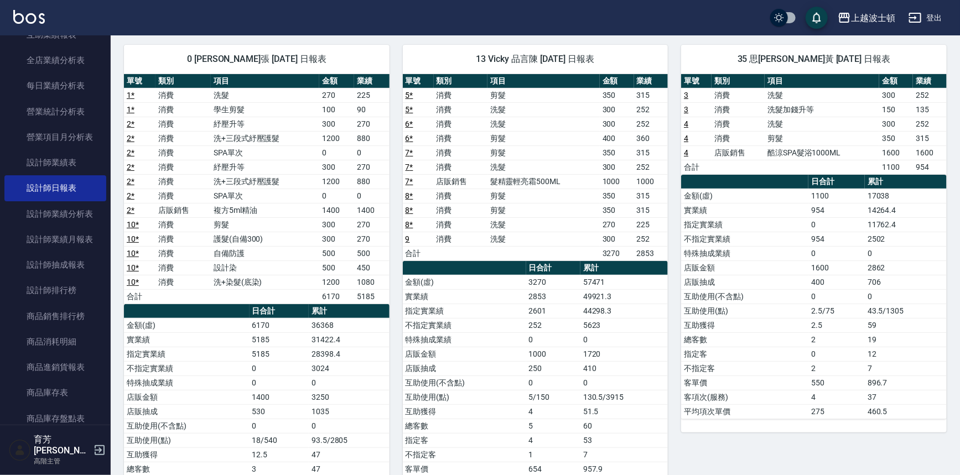
scroll to position [33, 0]
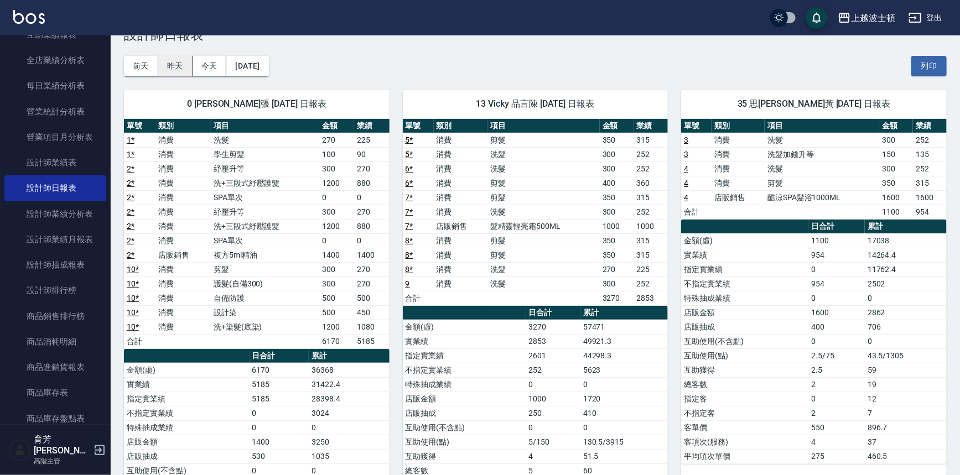
click at [173, 62] on button "昨天" at bounding box center [175, 66] width 34 height 20
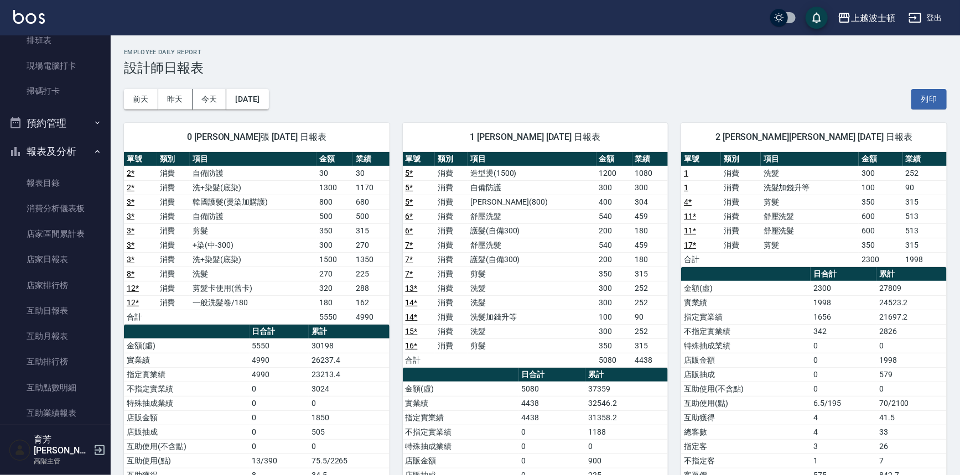
scroll to position [262, 0]
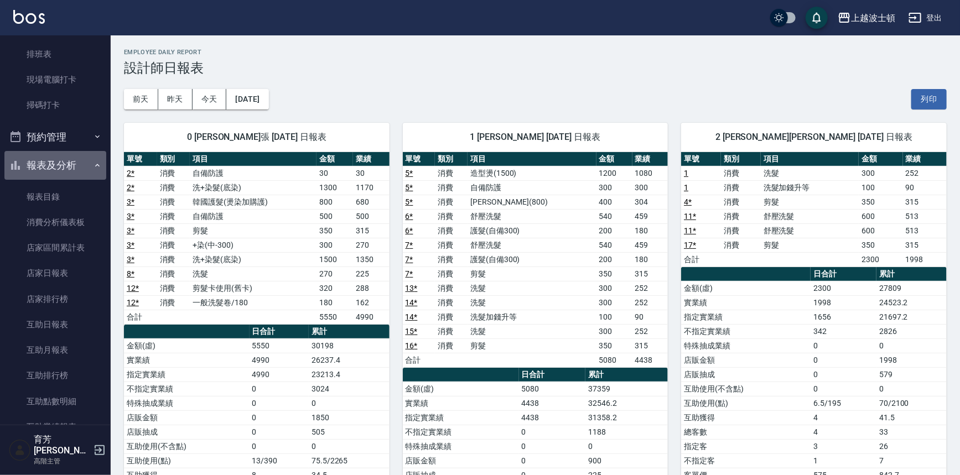
click at [86, 163] on button "報表及分析" at bounding box center [55, 165] width 102 height 29
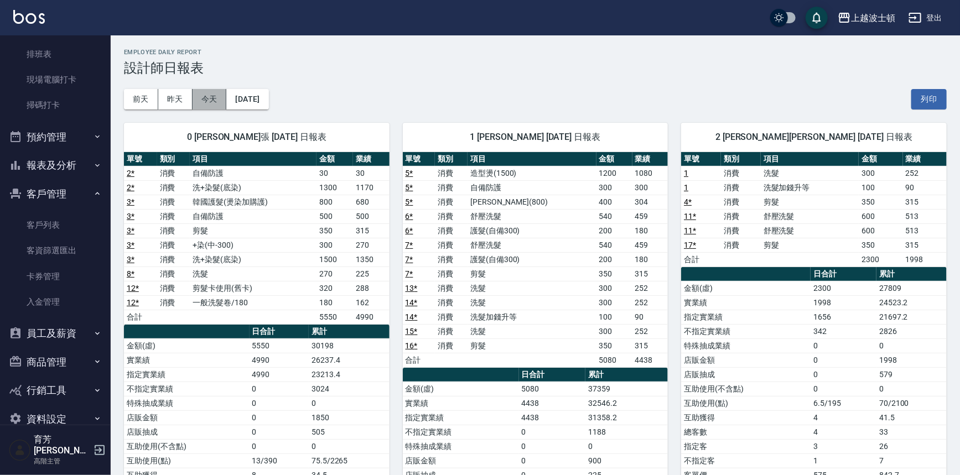
click at [195, 95] on button "今天" at bounding box center [209, 99] width 34 height 20
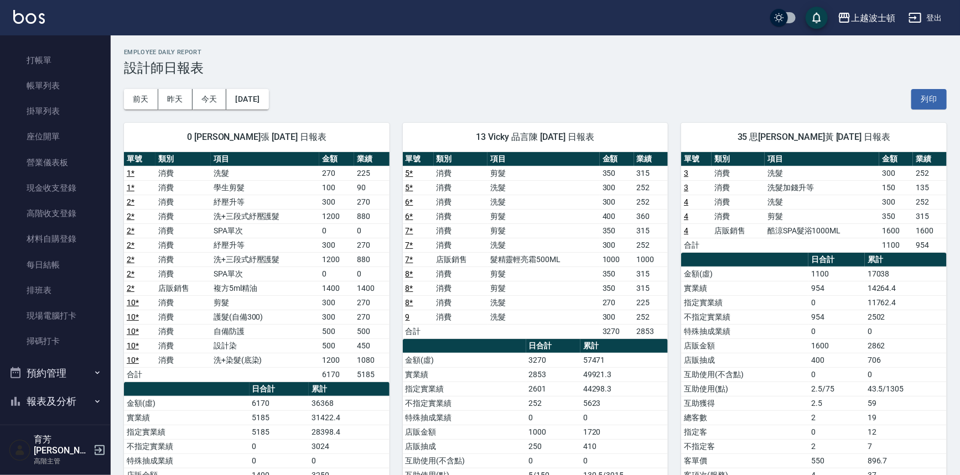
scroll to position [16, 0]
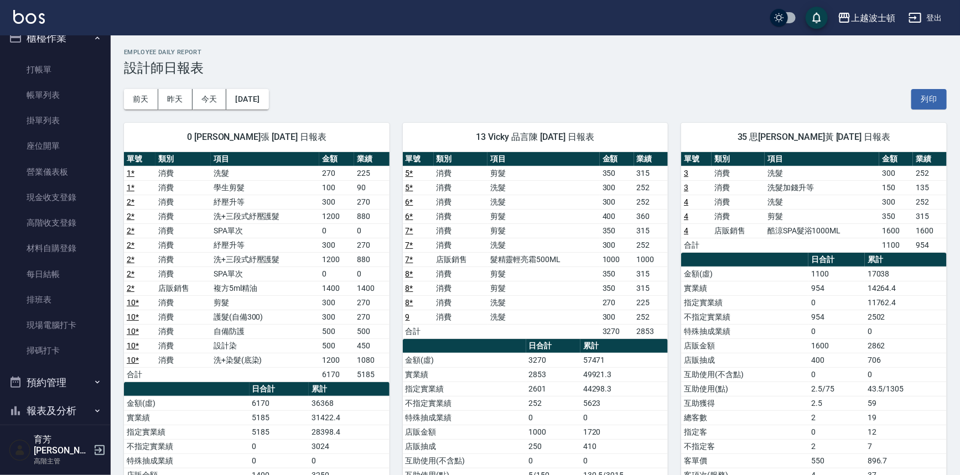
click at [139, 49] on h2 "Employee Daily Report" at bounding box center [535, 52] width 823 height 7
click at [83, 75] on link "打帳單" at bounding box center [55, 69] width 102 height 25
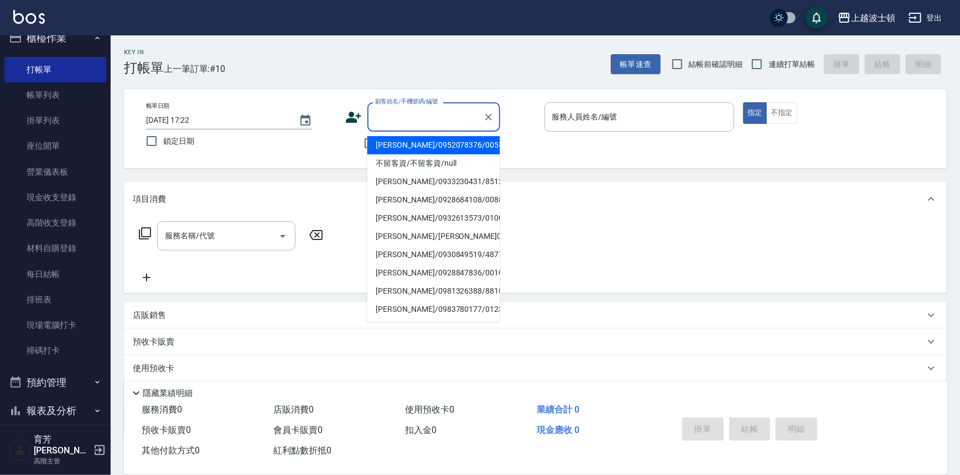
click at [404, 119] on input "顧客姓名/手機號碼/編號" at bounding box center [425, 116] width 106 height 19
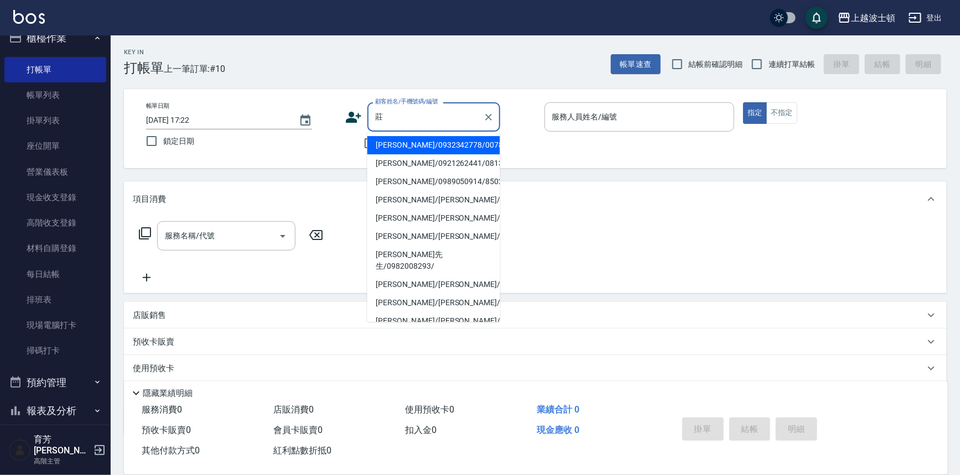
click at [401, 142] on li "[PERSON_NAME]/0932342778/00788" at bounding box center [433, 145] width 133 height 18
type input "[PERSON_NAME]/0932342778/00788"
type input "[PERSON_NAME]-1"
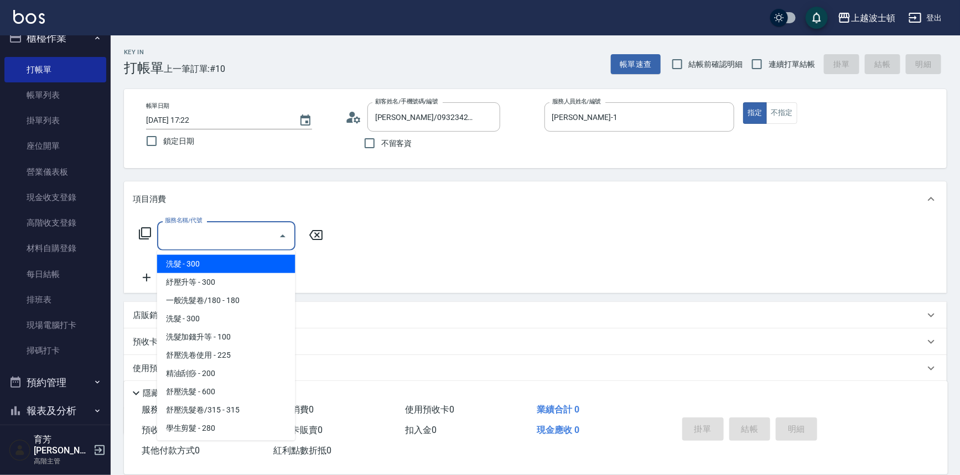
click at [188, 236] on input "服務名稱/代號" at bounding box center [218, 235] width 112 height 19
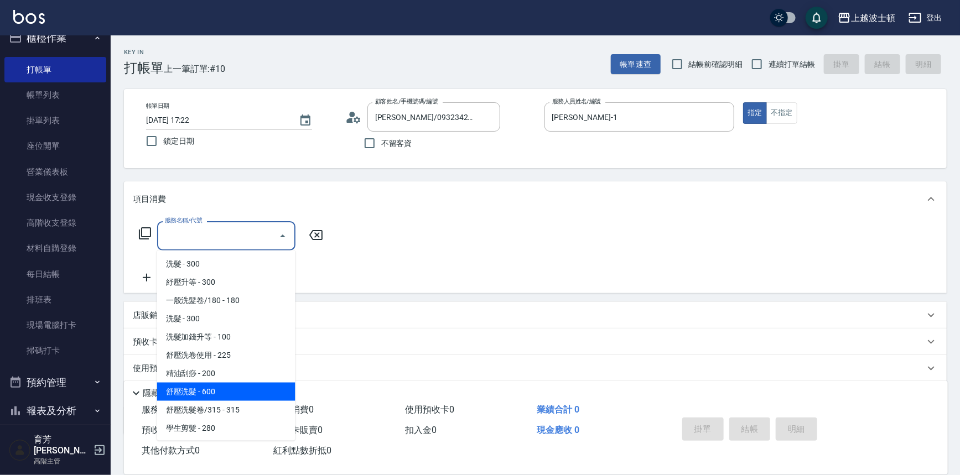
click at [199, 391] on span "舒壓洗髮 - 600" at bounding box center [226, 392] width 138 height 18
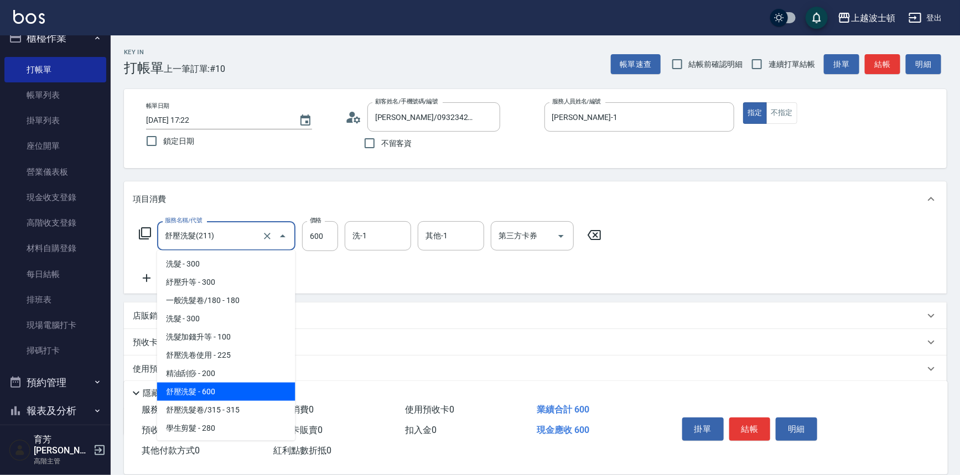
click at [212, 228] on input "舒壓洗髮(211)" at bounding box center [210, 235] width 97 height 19
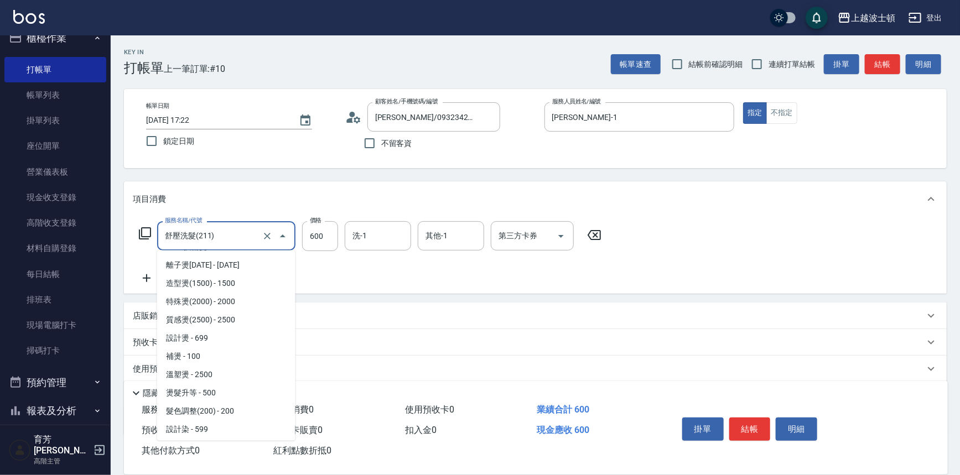
scroll to position [336, 0]
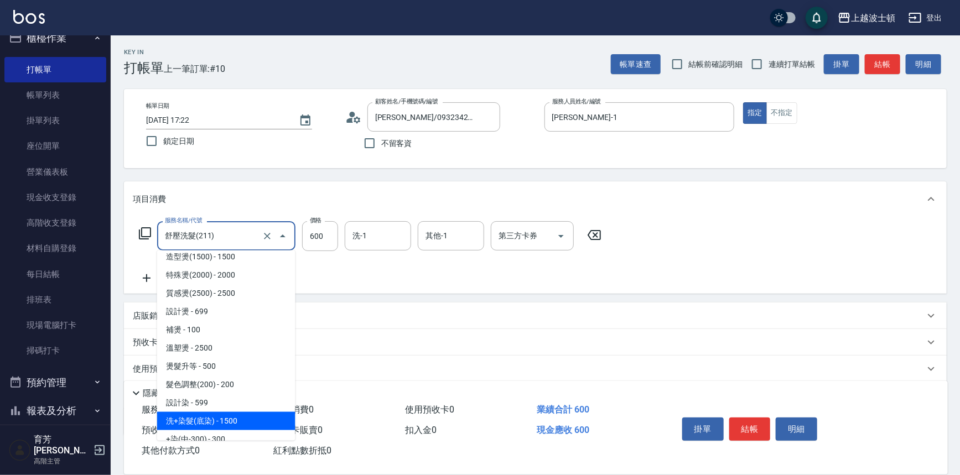
drag, startPoint x: 213, startPoint y: 416, endPoint x: 223, endPoint y: 407, distance: 13.7
click at [214, 416] on span "洗+染髮(底染) - 1500" at bounding box center [226, 421] width 138 height 18
type input "洗+染髮(底染)(503)"
type input "1500"
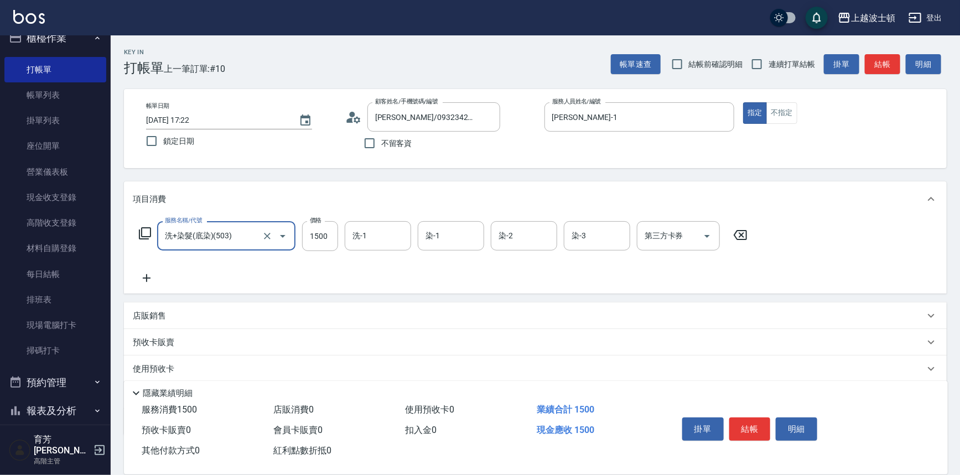
click at [151, 275] on icon at bounding box center [147, 278] width 28 height 13
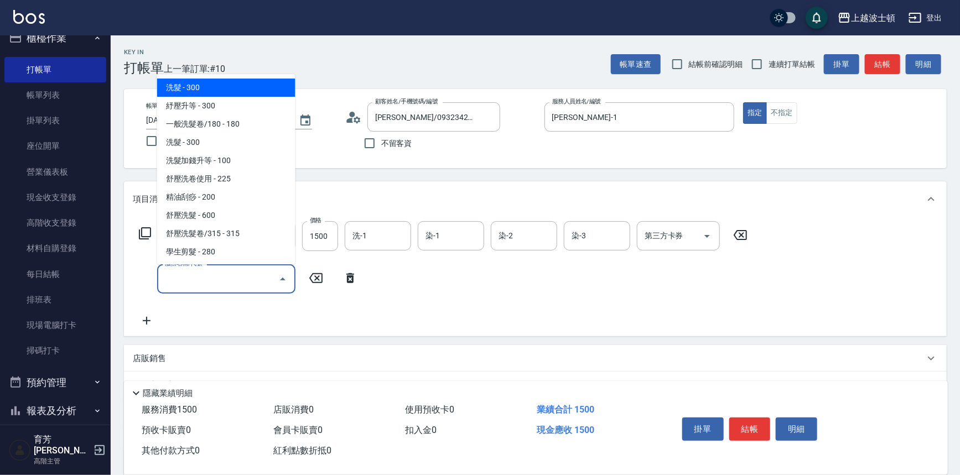
drag, startPoint x: 188, startPoint y: 277, endPoint x: 210, endPoint y: 189, distance: 90.7
click at [188, 275] on input "服務名稱/代號" at bounding box center [218, 278] width 112 height 19
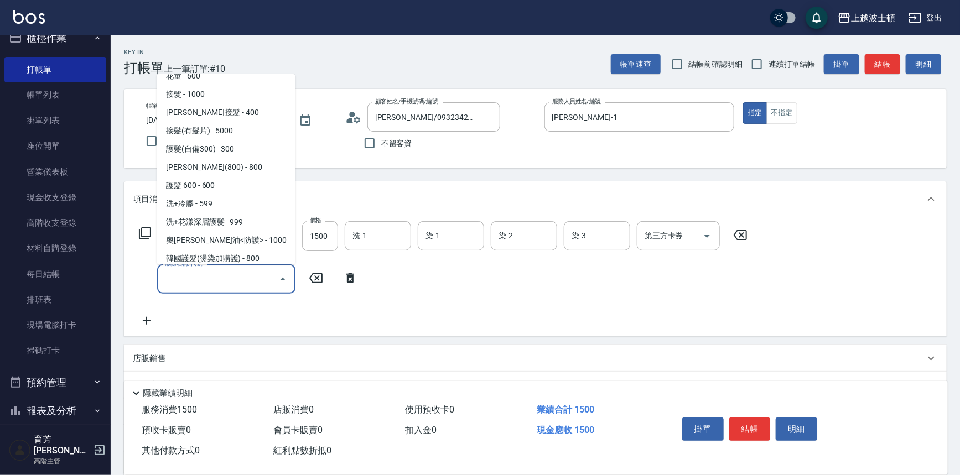
scroll to position [692, 0]
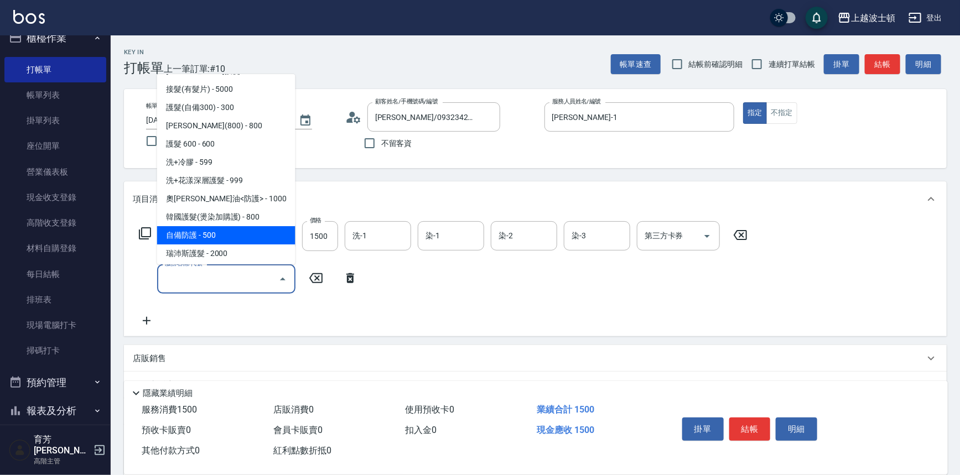
click at [228, 236] on span "自備防護 - 500" at bounding box center [226, 235] width 138 height 18
type input "自備防護(709)"
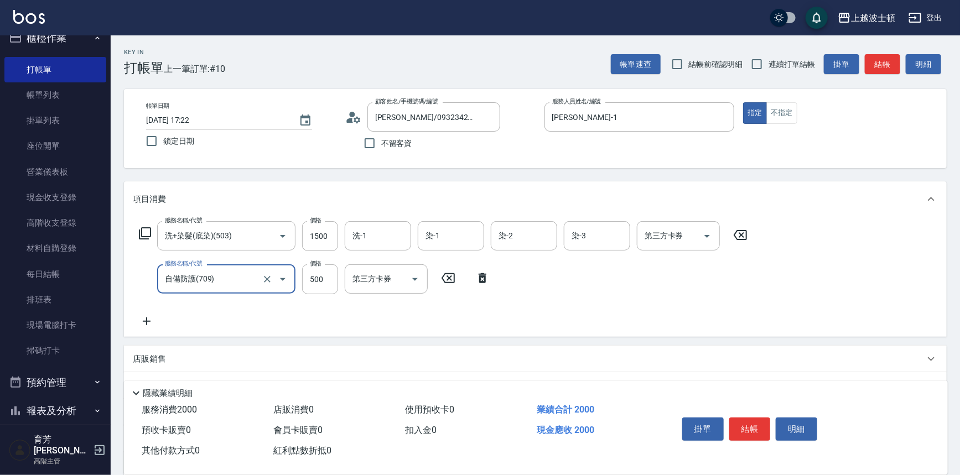
click at [149, 317] on icon at bounding box center [147, 321] width 28 height 13
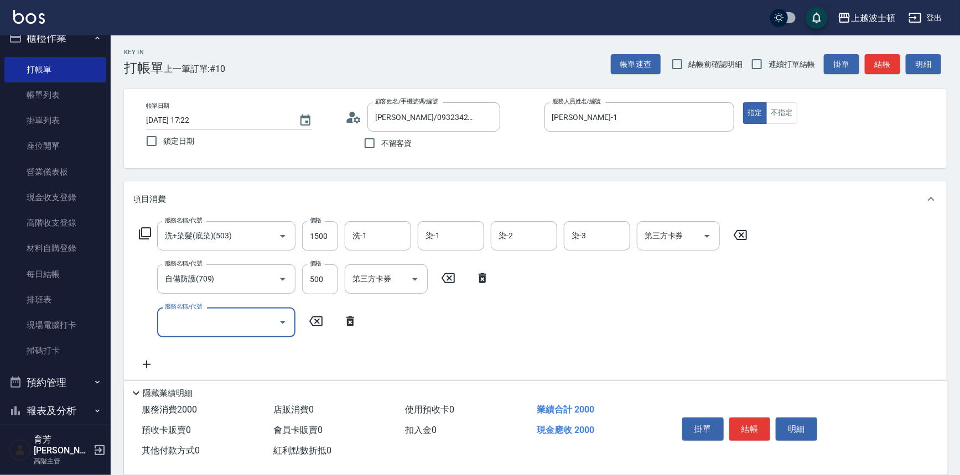
drag, startPoint x: 175, startPoint y: 321, endPoint x: 181, endPoint y: 316, distance: 7.4
click at [181, 316] on input "服務名稱/代號" at bounding box center [218, 322] width 112 height 19
drag, startPoint x: 295, startPoint y: 128, endPoint x: 287, endPoint y: 152, distance: 24.5
click at [296, 149] on div "帳單日期 [DATE] 17:22 鎖定日期" at bounding box center [241, 127] width 190 height 50
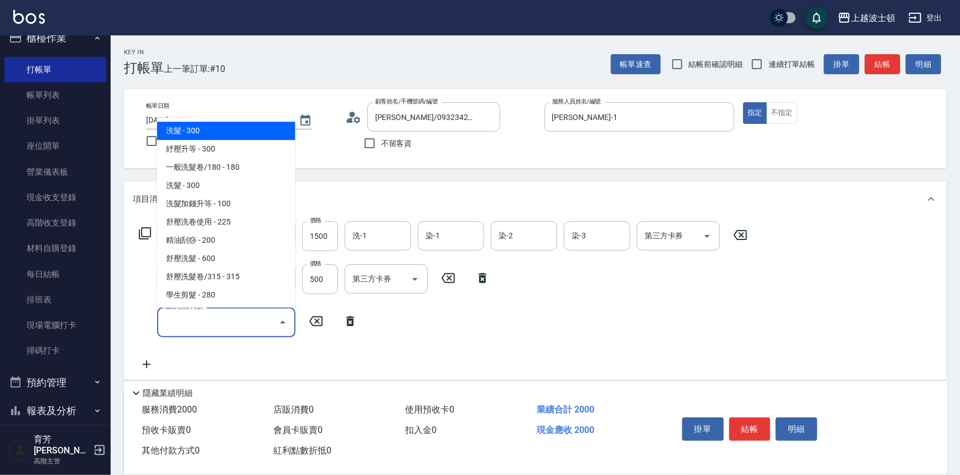
click at [270, 326] on input "服務名稱/代號" at bounding box center [218, 322] width 112 height 19
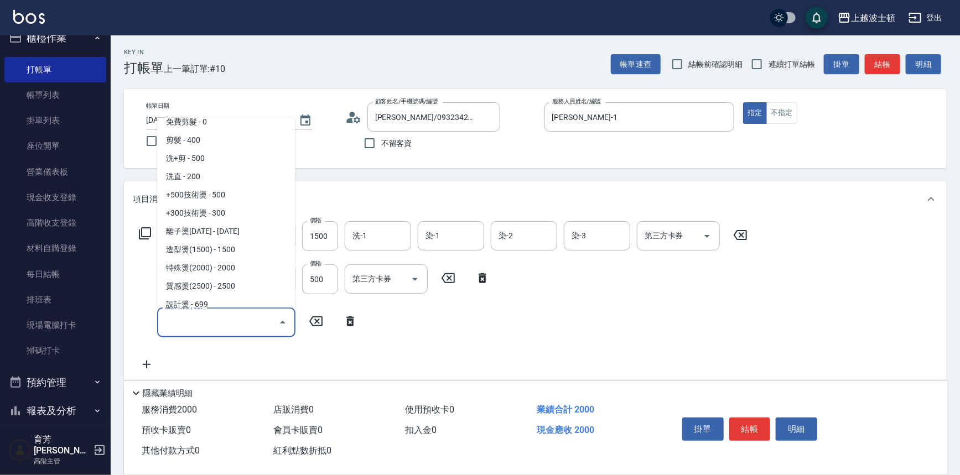
scroll to position [173, 0]
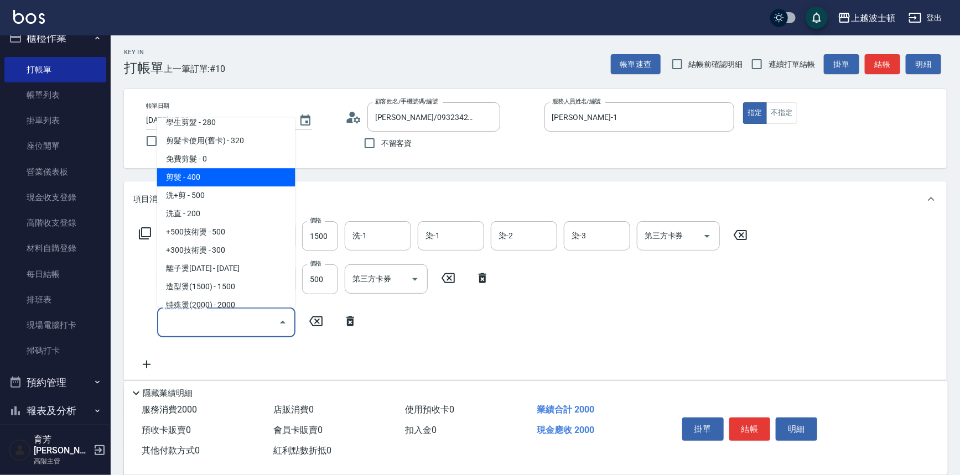
drag, startPoint x: 247, startPoint y: 173, endPoint x: 275, endPoint y: 184, distance: 30.8
click at [250, 173] on span "剪髮 - 400" at bounding box center [226, 178] width 138 height 18
type input "剪髮(305)"
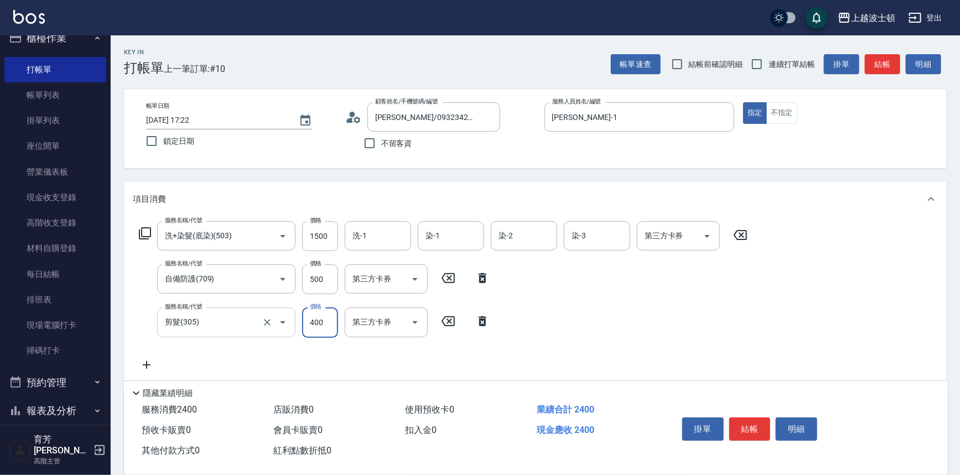
drag, startPoint x: 310, startPoint y: 322, endPoint x: 251, endPoint y: 322, distance: 59.2
click at [311, 322] on input "400" at bounding box center [320, 323] width 36 height 30
type input "300"
click at [313, 282] on input "500" at bounding box center [320, 279] width 36 height 30
type input "200"
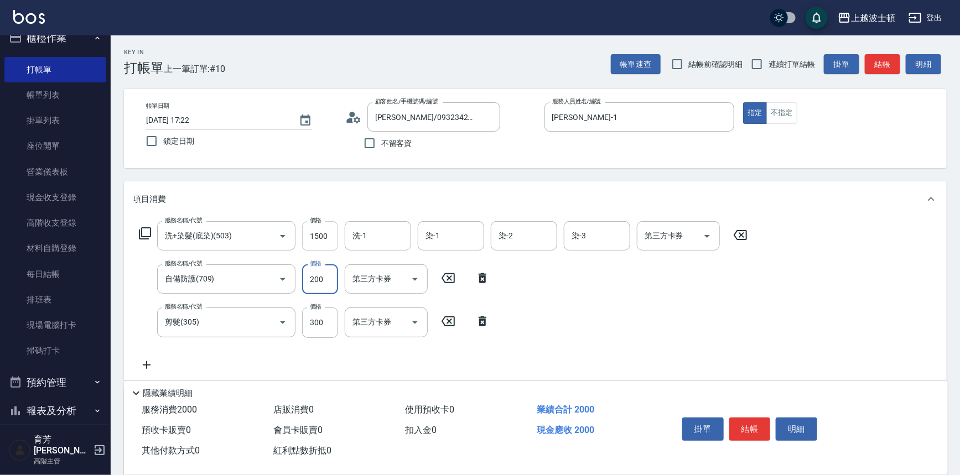
click at [319, 231] on input "1500" at bounding box center [320, 236] width 36 height 30
click at [316, 233] on input "1100" at bounding box center [320, 236] width 36 height 30
drag, startPoint x: 309, startPoint y: 236, endPoint x: 318, endPoint y: 243, distance: 11.4
click at [318, 243] on input "1000" at bounding box center [320, 236] width 36 height 30
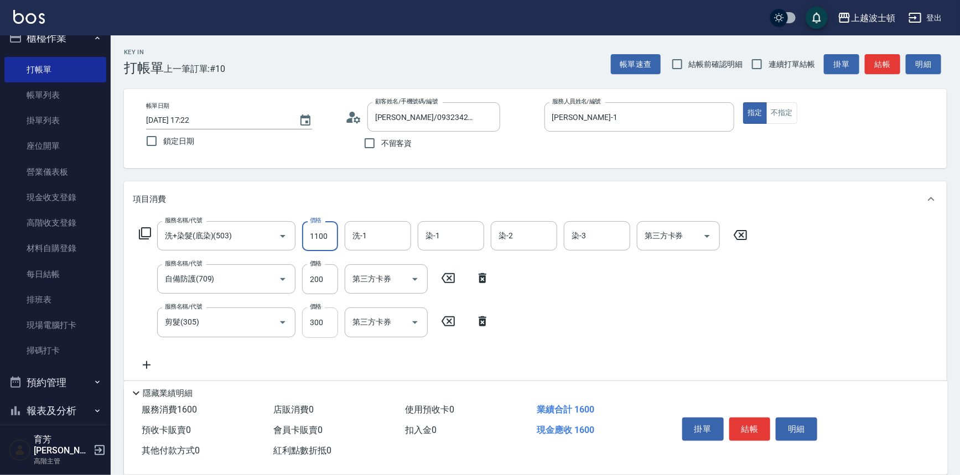
type input "1100"
click at [316, 325] on input "300" at bounding box center [320, 323] width 36 height 30
type input "200"
click at [367, 235] on input "洗-1" at bounding box center [378, 235] width 56 height 19
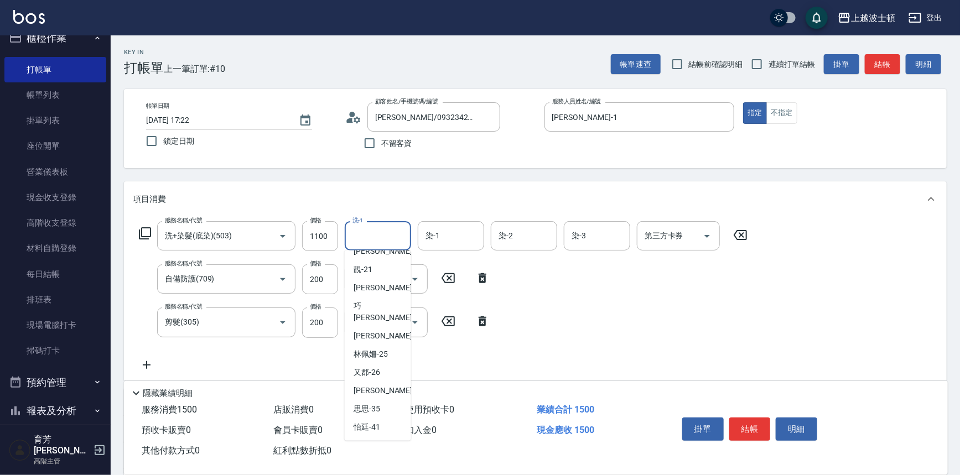
scroll to position [142, 0]
click at [378, 347] on span "[PERSON_NAME]-25" at bounding box center [370, 353] width 34 height 12
type input "[PERSON_NAME]-25"
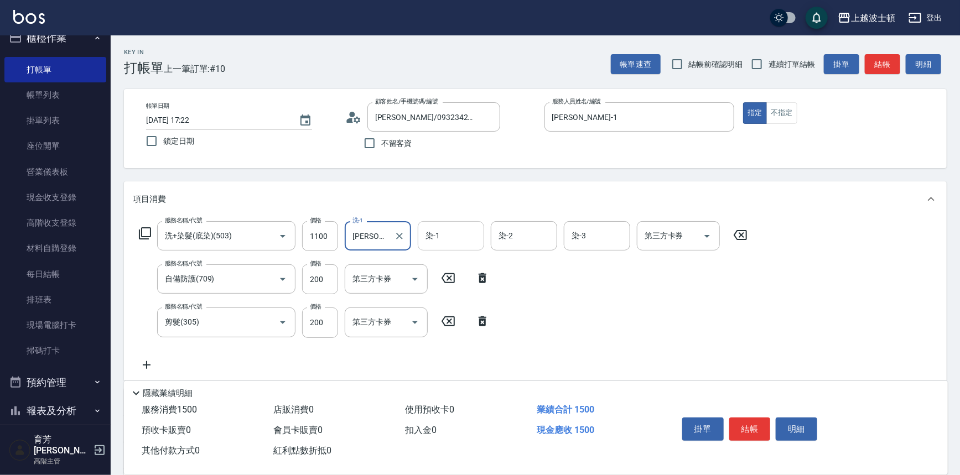
click at [446, 233] on input "染-1" at bounding box center [451, 235] width 56 height 19
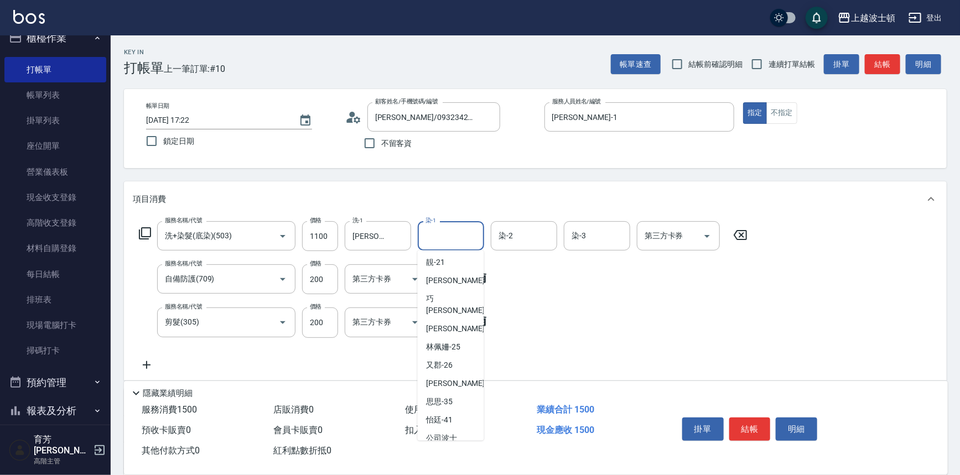
scroll to position [150, 0]
drag, startPoint x: 441, startPoint y: 386, endPoint x: 451, endPoint y: 376, distance: 14.1
click at [443, 394] on span "思思 -35" at bounding box center [439, 400] width 27 height 12
type input "思思-35"
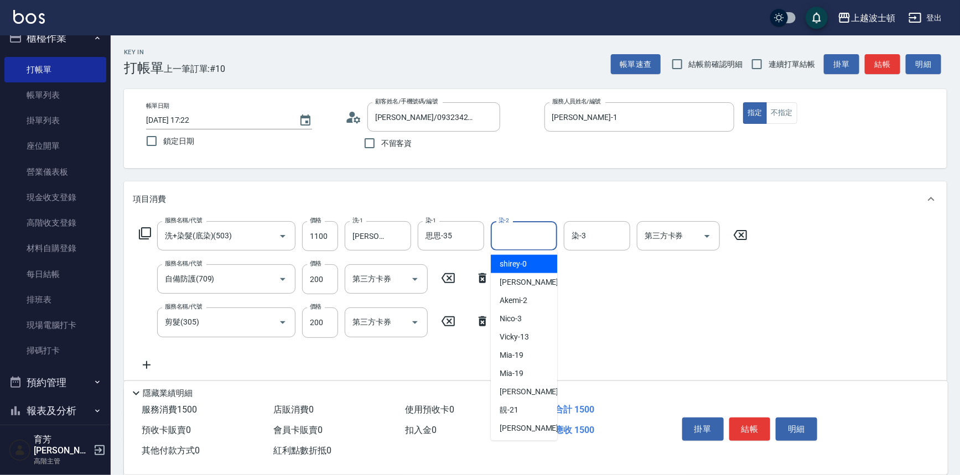
click at [534, 241] on input "染-2" at bounding box center [524, 235] width 56 height 19
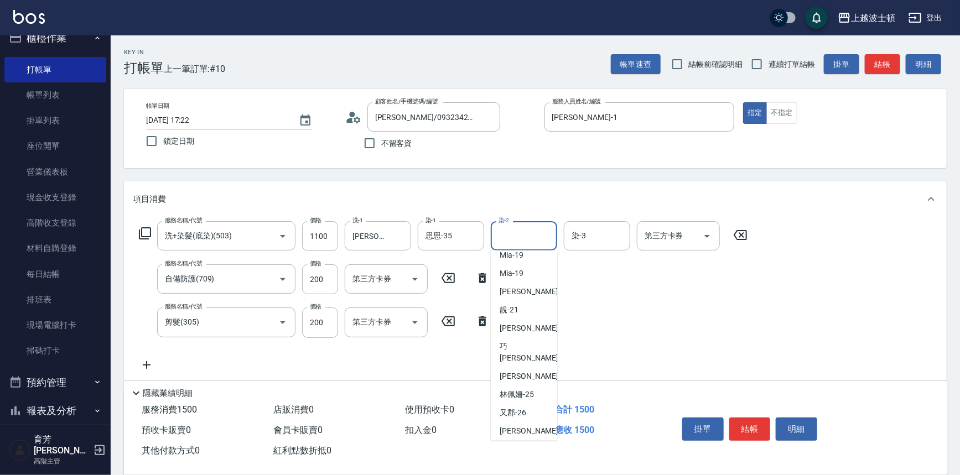
scroll to position [105, 0]
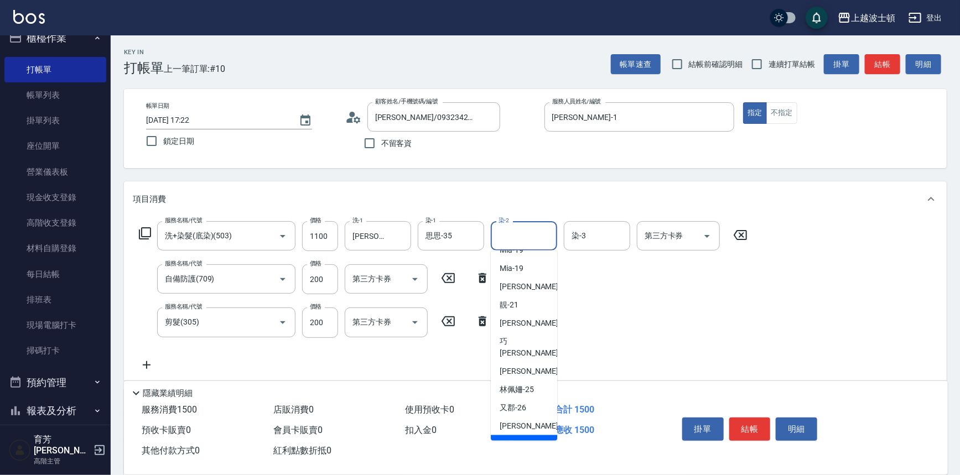
click at [508, 439] on span "思思 -35" at bounding box center [512, 445] width 27 height 12
type input "思思-35"
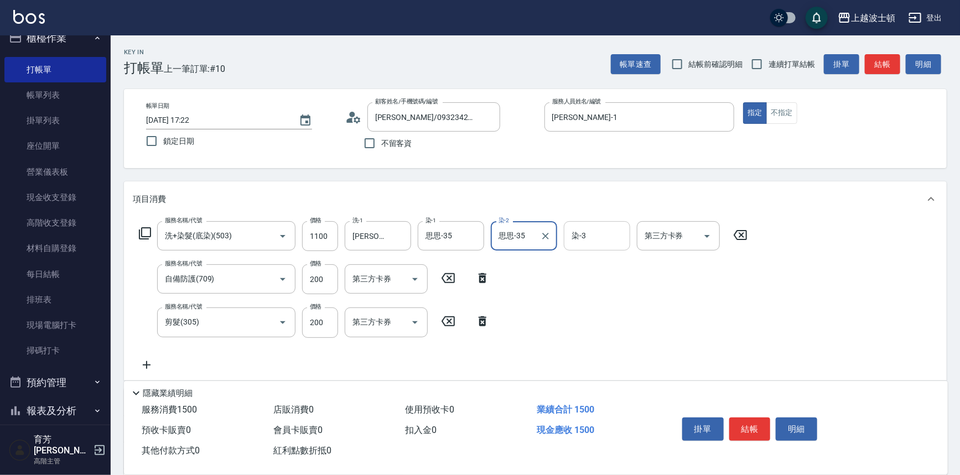
click at [598, 243] on input "染-3" at bounding box center [597, 235] width 56 height 19
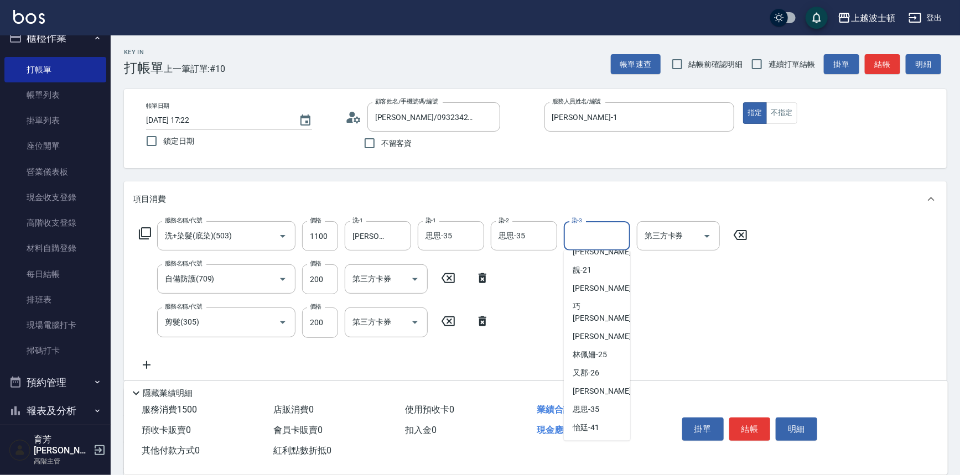
scroll to position [159, 0]
click at [597, 385] on span "思思 -35" at bounding box center [586, 391] width 27 height 12
type input "思思-35"
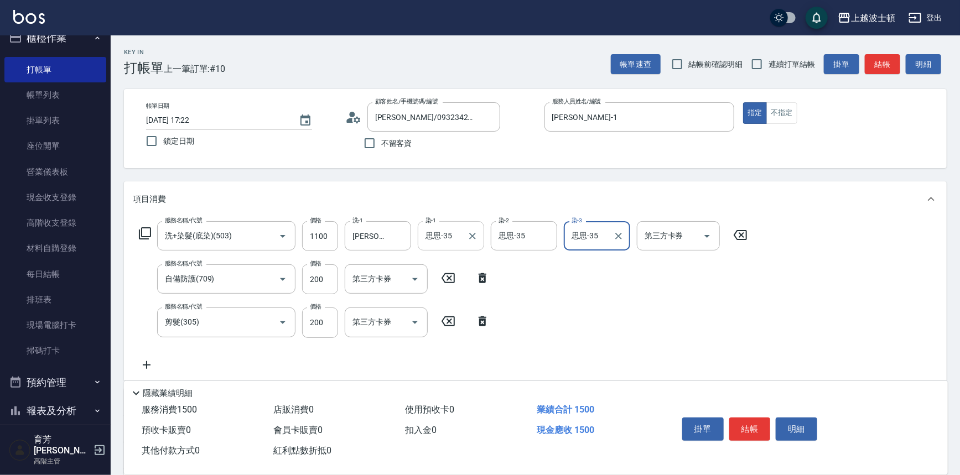
click at [440, 237] on input "思思-35" at bounding box center [443, 235] width 40 height 19
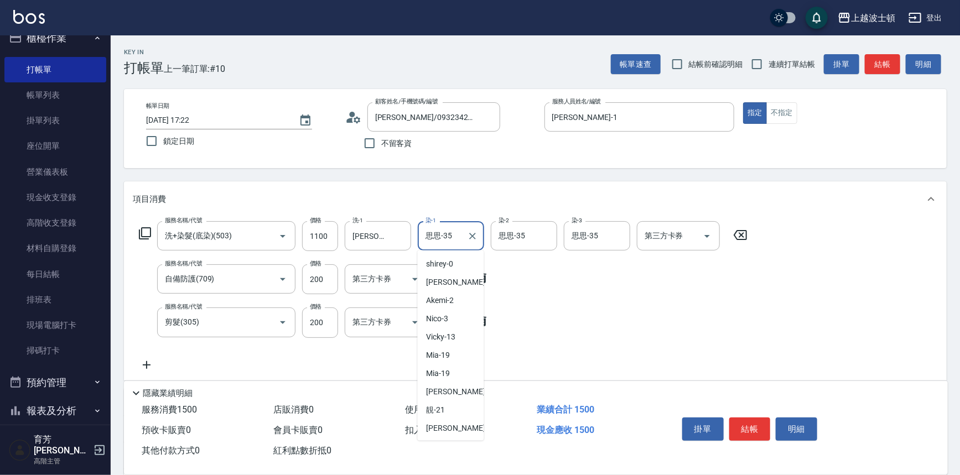
scroll to position [106, 0]
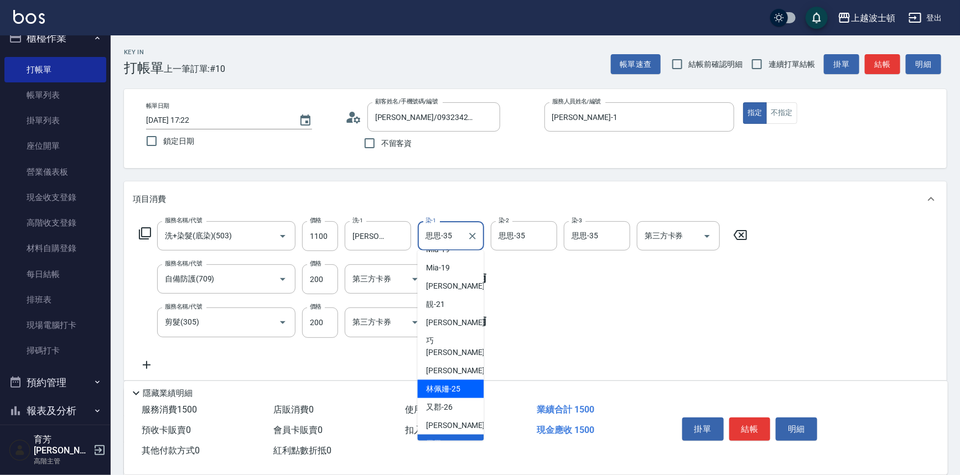
click at [467, 380] on div "[PERSON_NAME]-25" at bounding box center [451, 389] width 66 height 18
type input "[PERSON_NAME]-25"
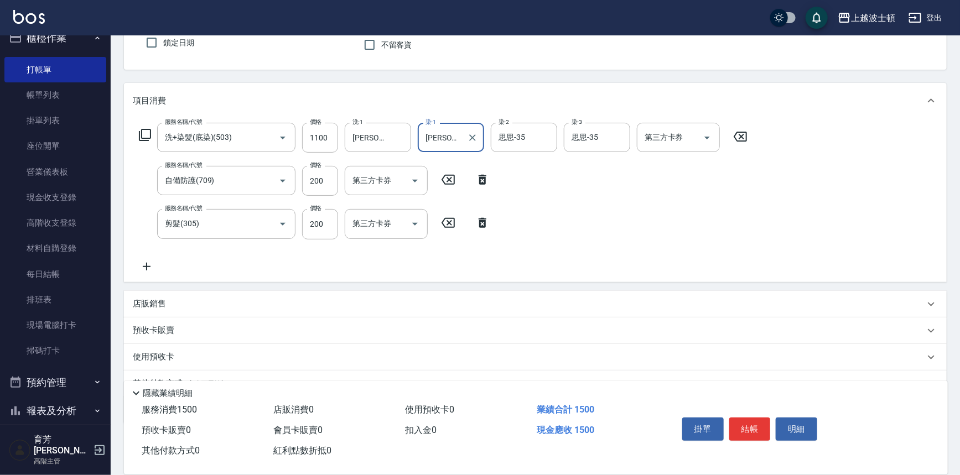
scroll to position [150, 0]
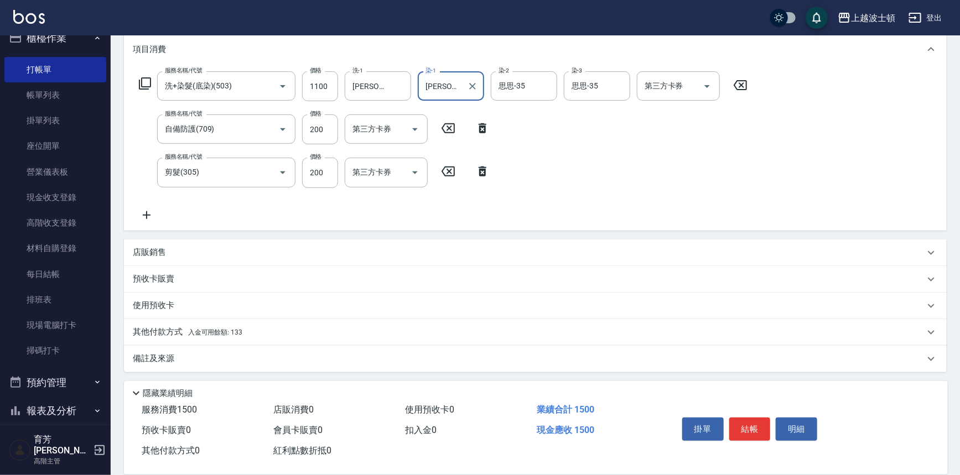
click at [202, 326] on p "其他付款方式 入金可用餘額: 133" at bounding box center [188, 332] width 110 height 12
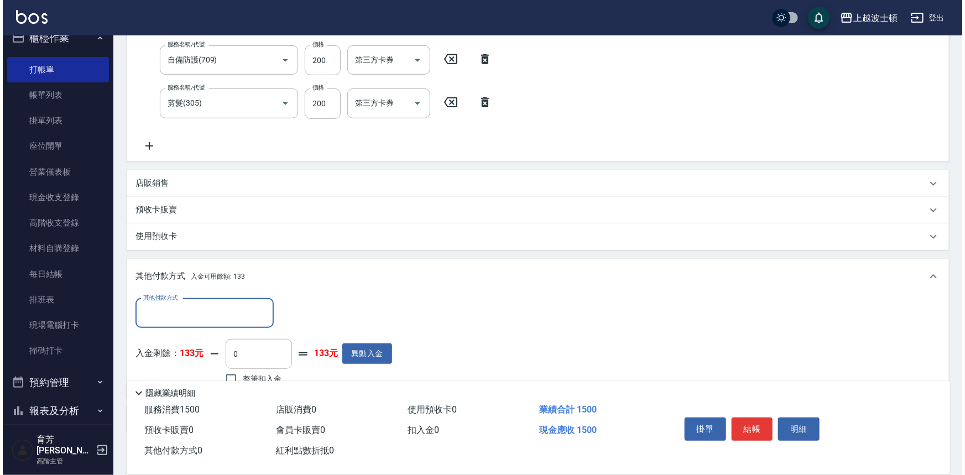
scroll to position [280, 0]
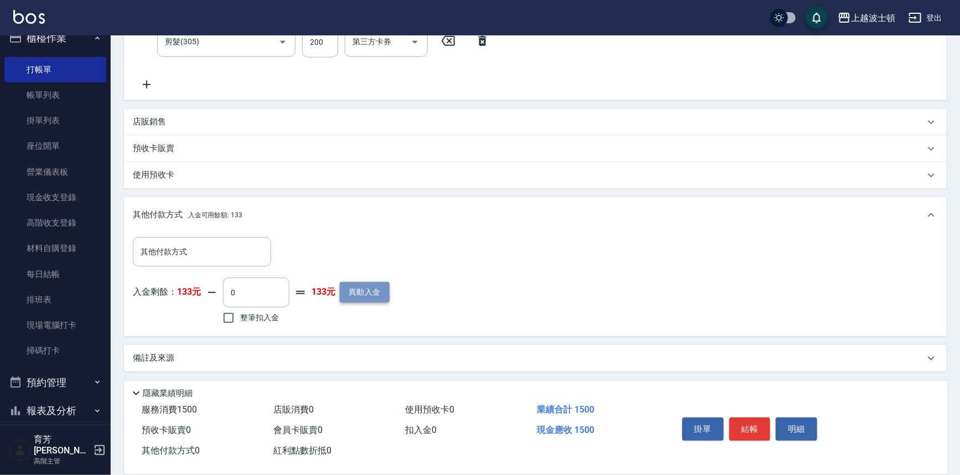
click at [353, 293] on button "異動入金" at bounding box center [365, 292] width 50 height 20
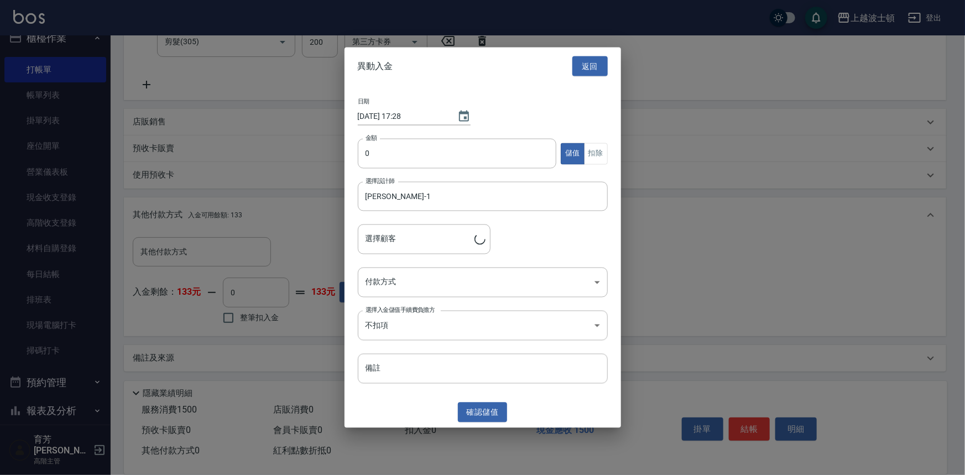
type input "[PERSON_NAME]/0932342778/00788"
click at [361, 154] on input "0" at bounding box center [457, 154] width 199 height 30
type input "1500"
click at [392, 278] on body "上越波士頓 登出 櫃檯作業 打帳單 帳單列表 掛單列表 座位開單 營業儀表板 現金收支登錄 高階收支登錄 材料自購登錄 每日結帳 排班表 現場電腦打卡 掃碼打…" at bounding box center [482, 98] width 965 height 756
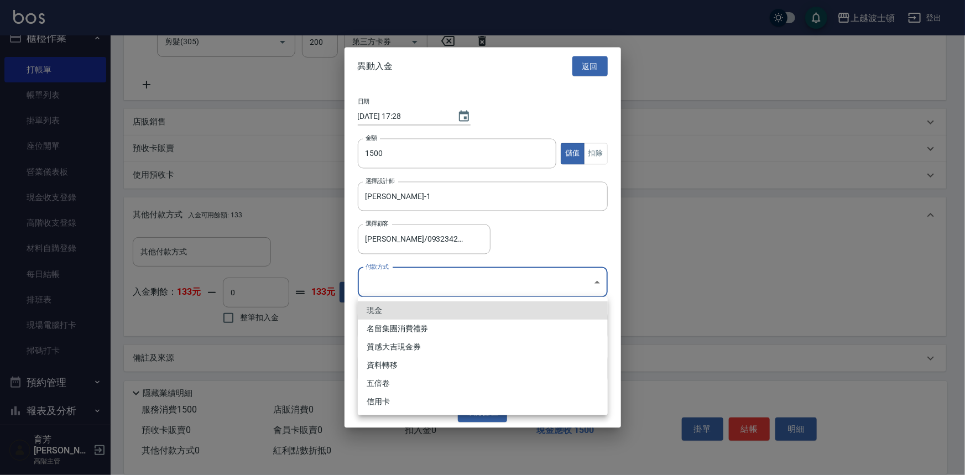
drag, startPoint x: 397, startPoint y: 315, endPoint x: 405, endPoint y: 314, distance: 7.8
click at [404, 314] on li "現金" at bounding box center [483, 310] width 250 height 18
type input "現金"
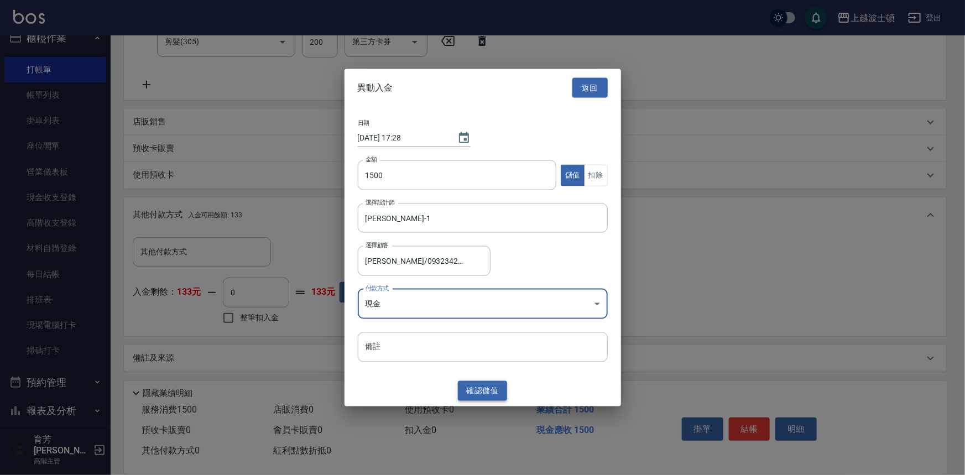
click at [487, 397] on button "確認 儲值" at bounding box center [483, 391] width 50 height 20
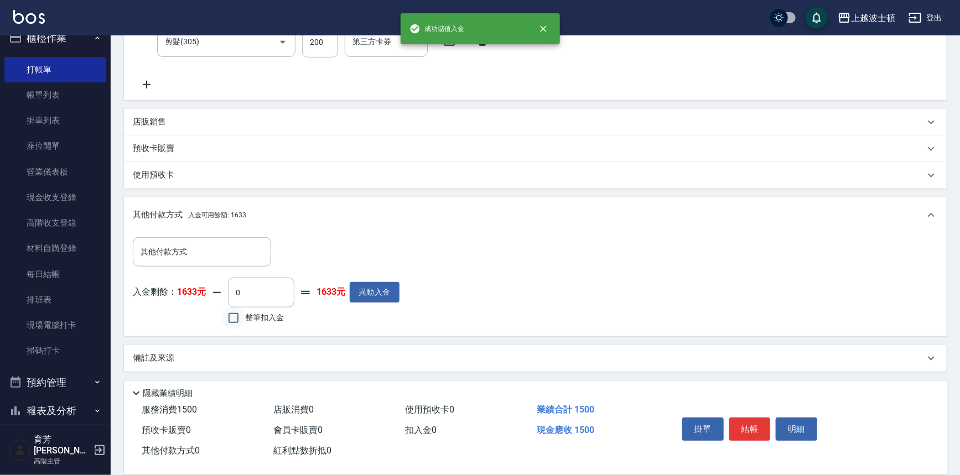
click at [235, 313] on input "整筆扣入金" at bounding box center [233, 317] width 23 height 23
checkbox input "true"
type input "1500"
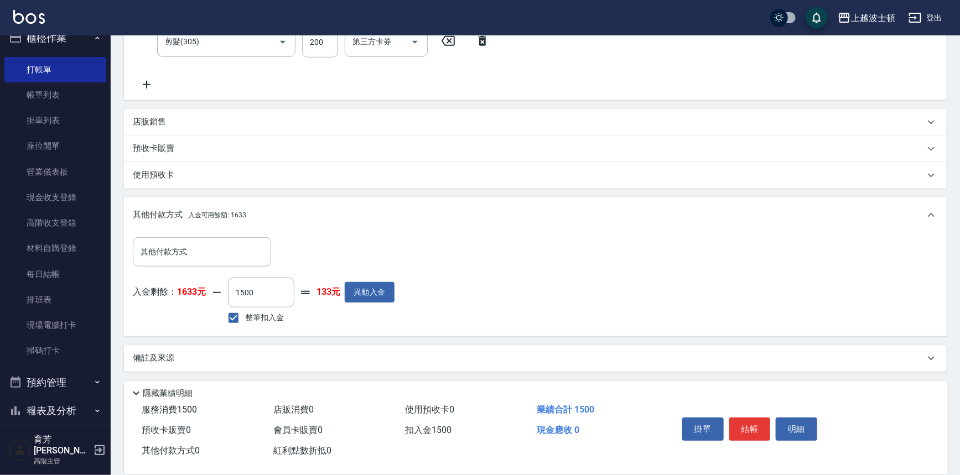
click at [748, 419] on button "結帳" at bounding box center [749, 429] width 41 height 23
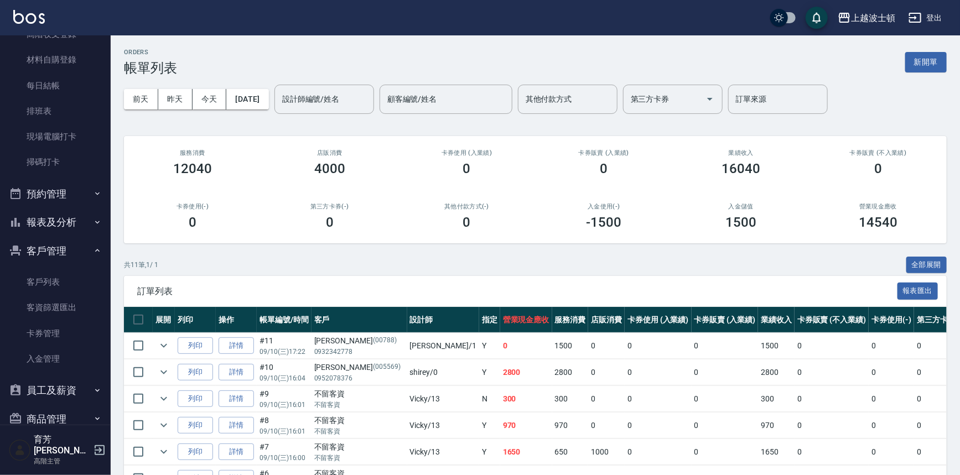
scroll to position [273, 0]
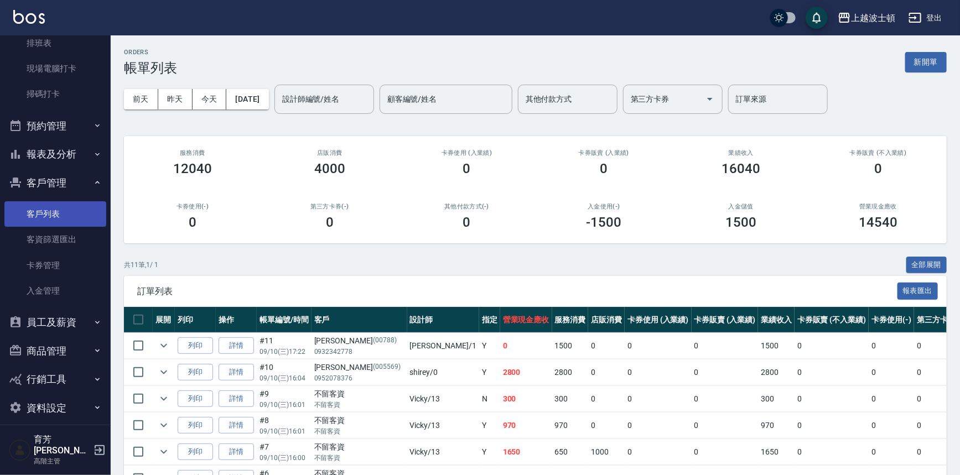
click at [54, 207] on link "客戶列表" at bounding box center [55, 213] width 102 height 25
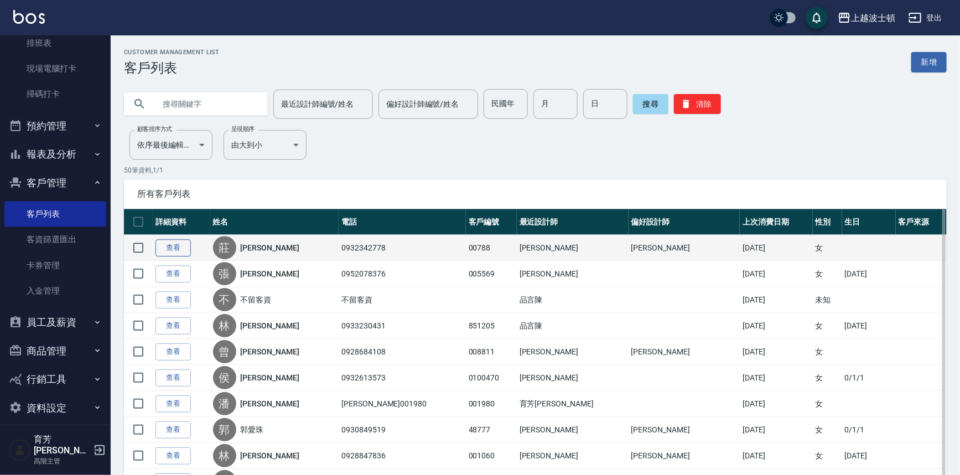
click at [175, 243] on link "查看" at bounding box center [172, 248] width 35 height 17
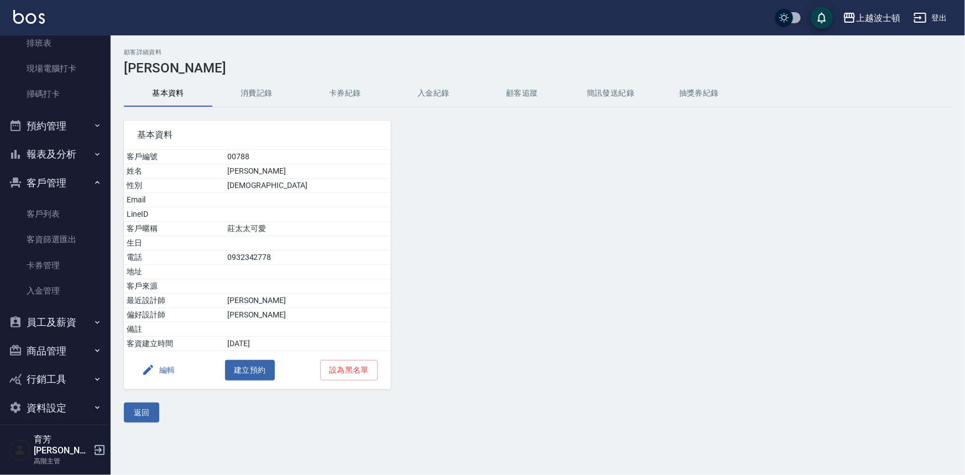
click at [254, 98] on button "消費記錄" at bounding box center [256, 93] width 89 height 27
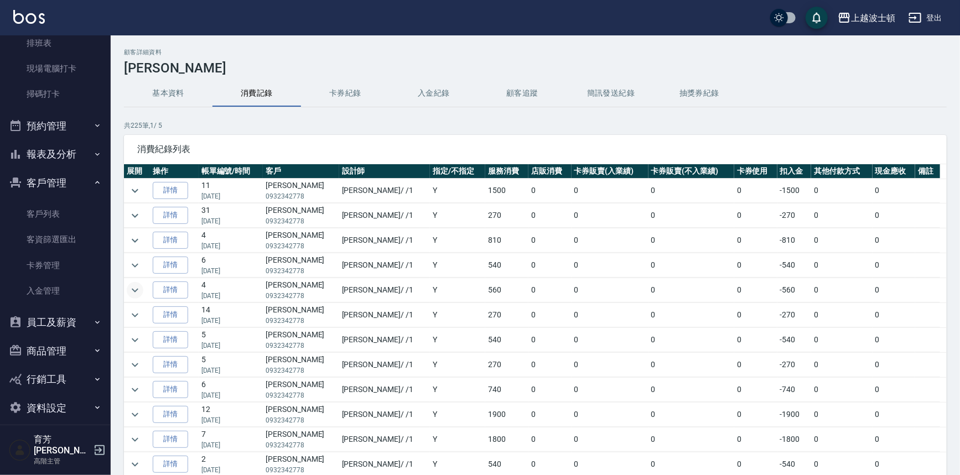
click at [139, 286] on icon "expand row" at bounding box center [134, 290] width 13 height 13
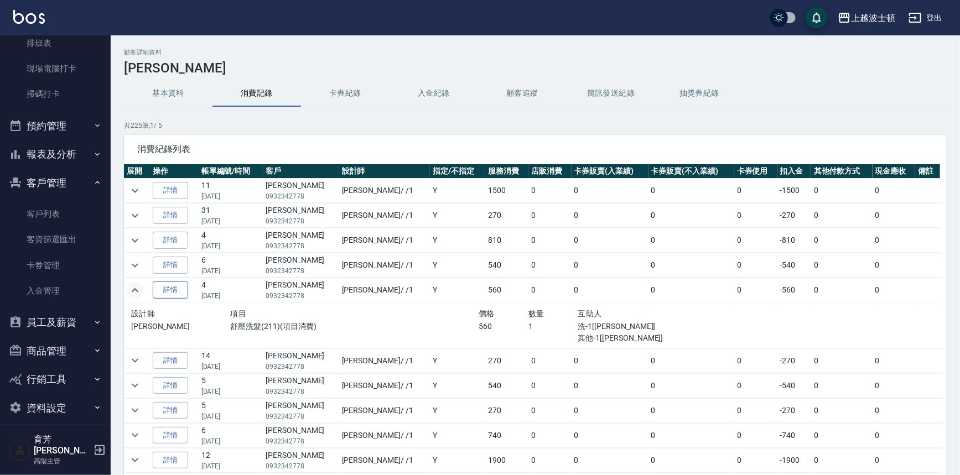
click at [165, 283] on link "詳情" at bounding box center [170, 290] width 35 height 17
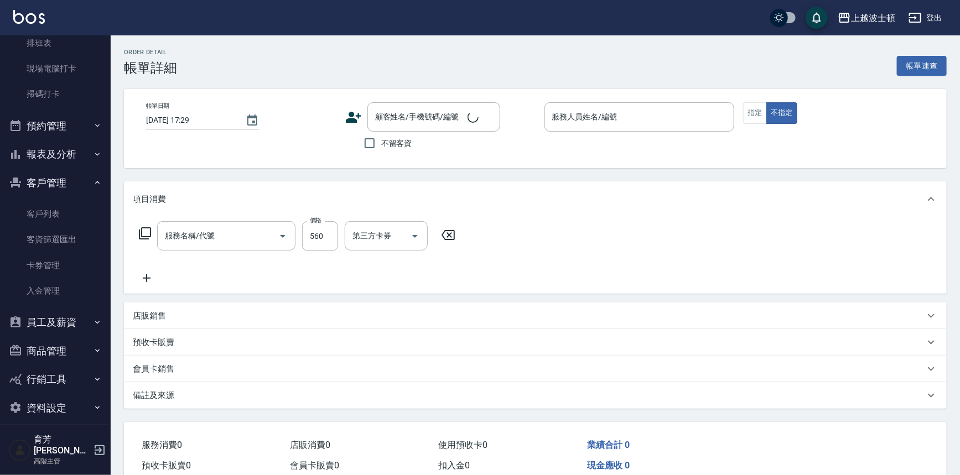
type input "[DATE] 11:41"
type input "[PERSON_NAME]-1"
type input "舒壓洗髮(211)"
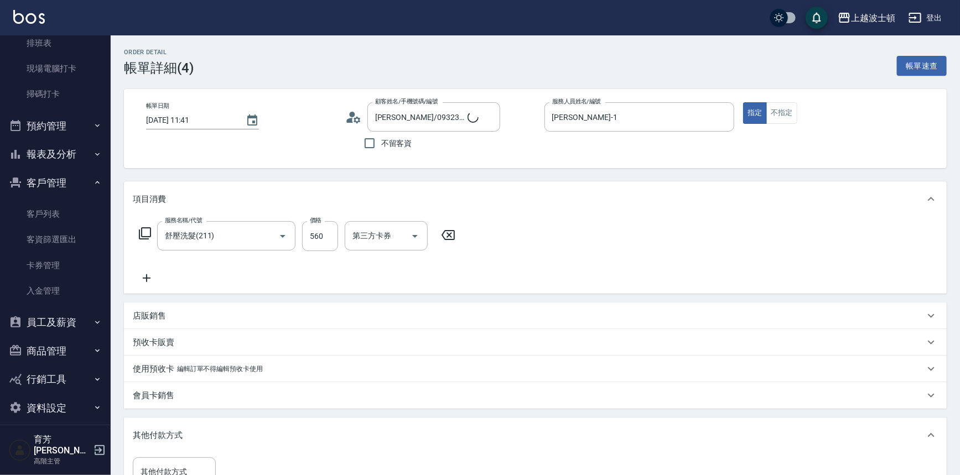
type input "[PERSON_NAME]/0932342778/00788"
click at [325, 232] on input "560" at bounding box center [320, 236] width 36 height 30
type input "5"
type input "0"
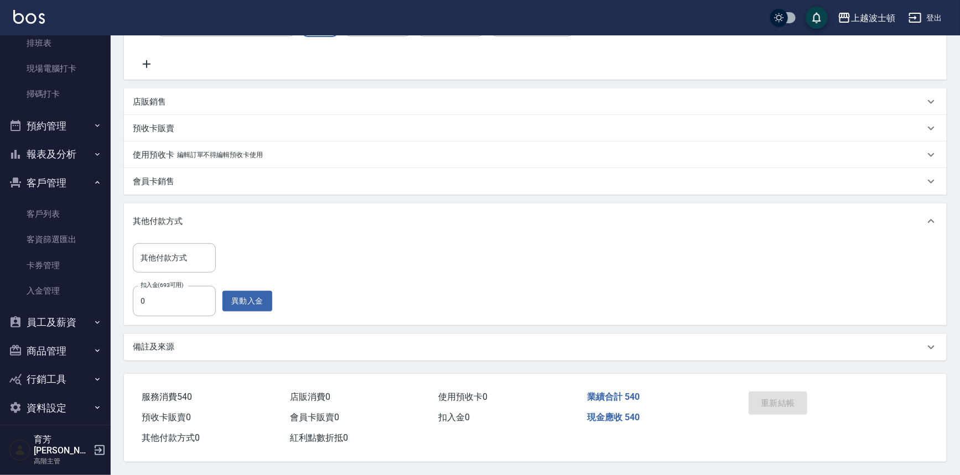
type input "540"
drag, startPoint x: 962, startPoint y: 171, endPoint x: 965, endPoint y: 150, distance: 21.7
click at [959, 150] on html "上越波士頓 登出 櫃檯作業 打帳單 帳單列表 掛單列表 座位開單 營業儀表板 現金收支登錄 高階收支登錄 材料自購登錄 每日結帳 排班表 現場電腦打卡 掃碼打…" at bounding box center [480, 130] width 960 height 689
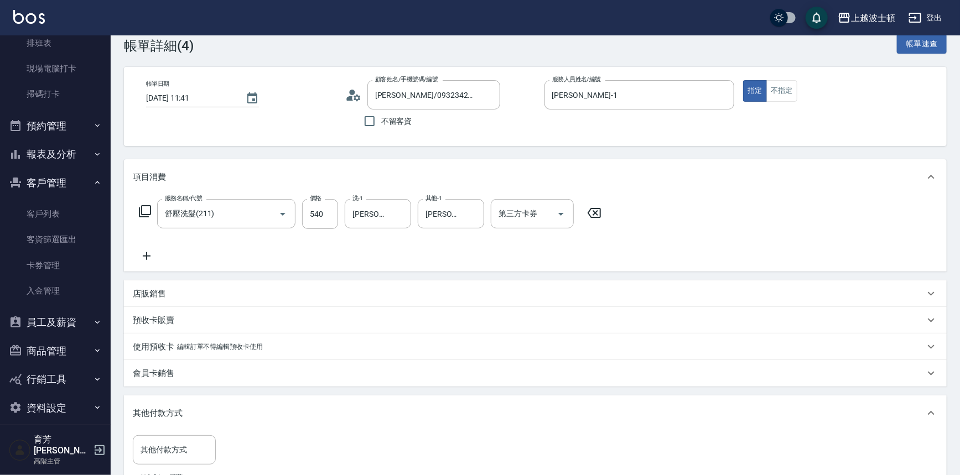
scroll to position [21, 0]
click at [66, 214] on link "客戶列表" at bounding box center [55, 213] width 102 height 25
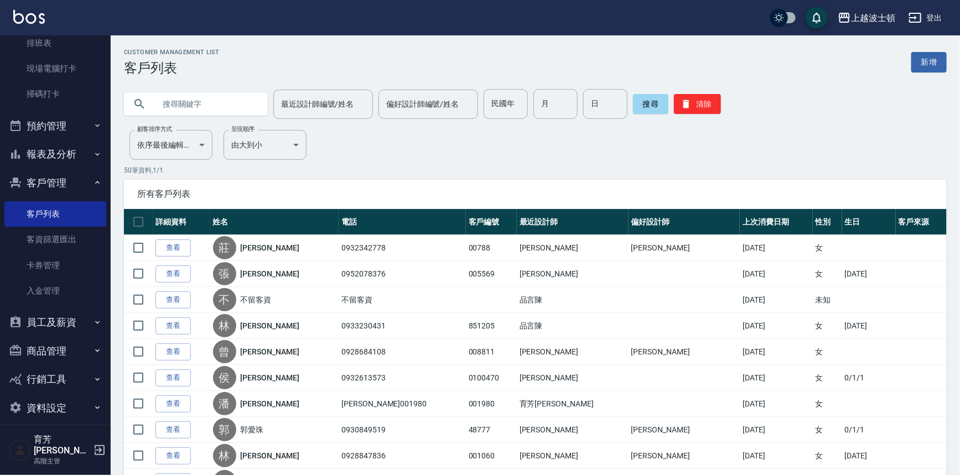
click at [180, 105] on input "text" at bounding box center [207, 104] width 104 height 30
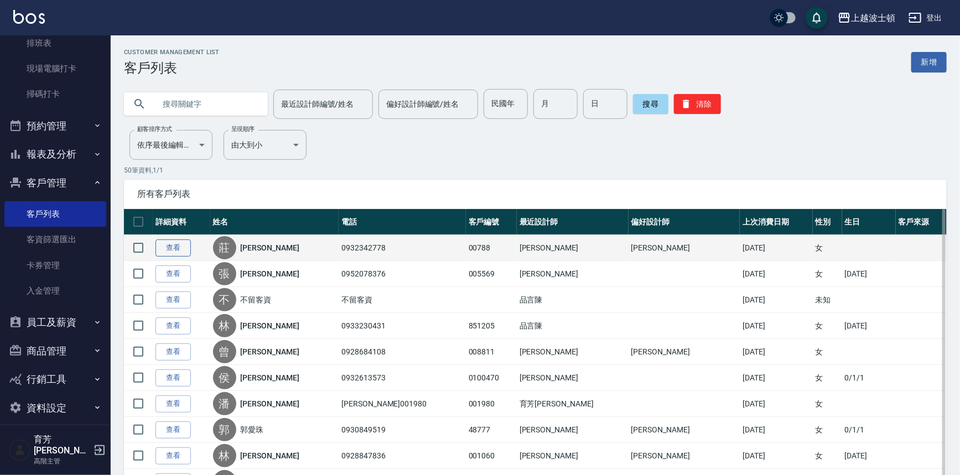
click at [169, 247] on link "查看" at bounding box center [172, 248] width 35 height 17
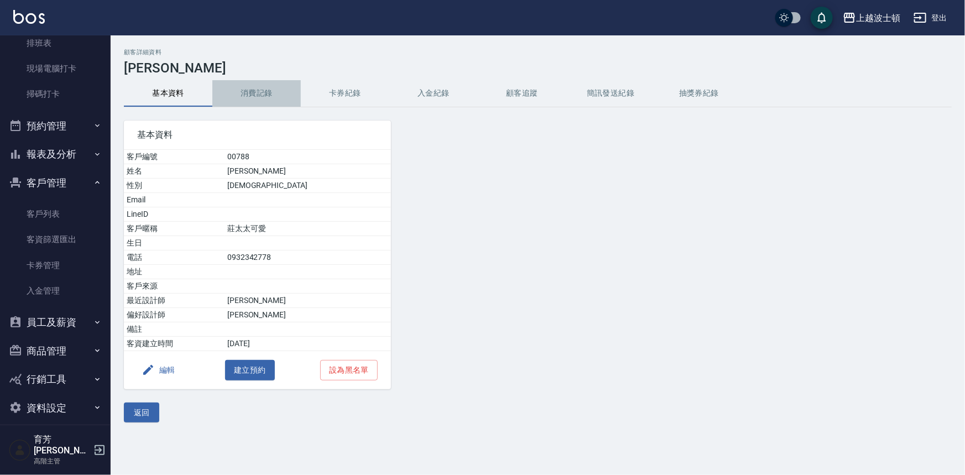
click at [269, 96] on button "消費記錄" at bounding box center [256, 93] width 89 height 27
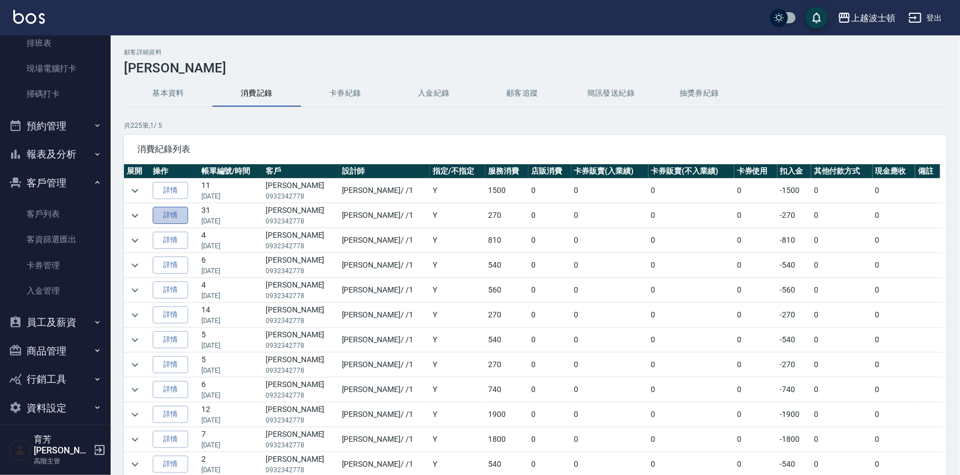
click at [173, 220] on link "詳情" at bounding box center [170, 215] width 35 height 17
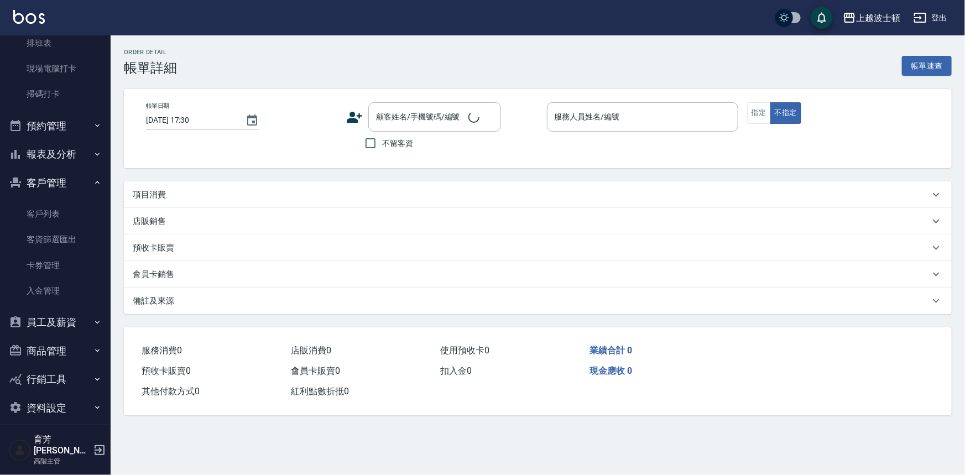
type input "[DATE] 18:55"
type input "[PERSON_NAME]-1"
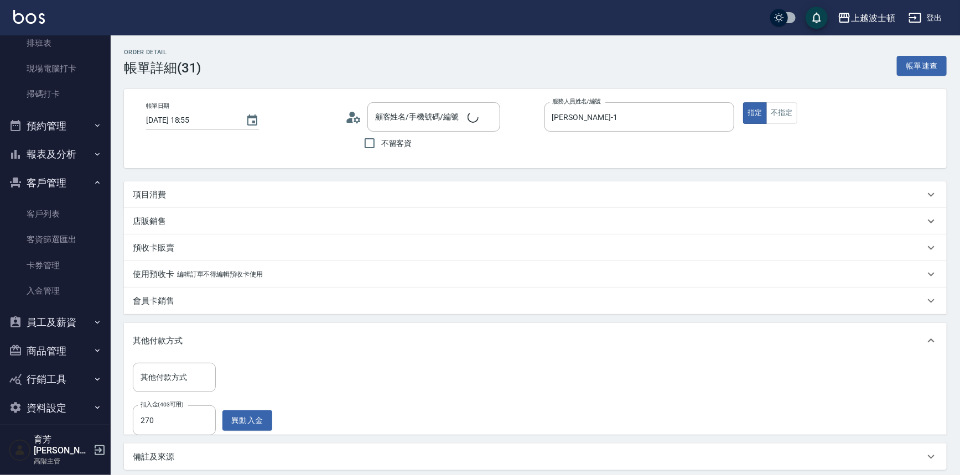
type input "[PERSON_NAME]/0932342778/00788"
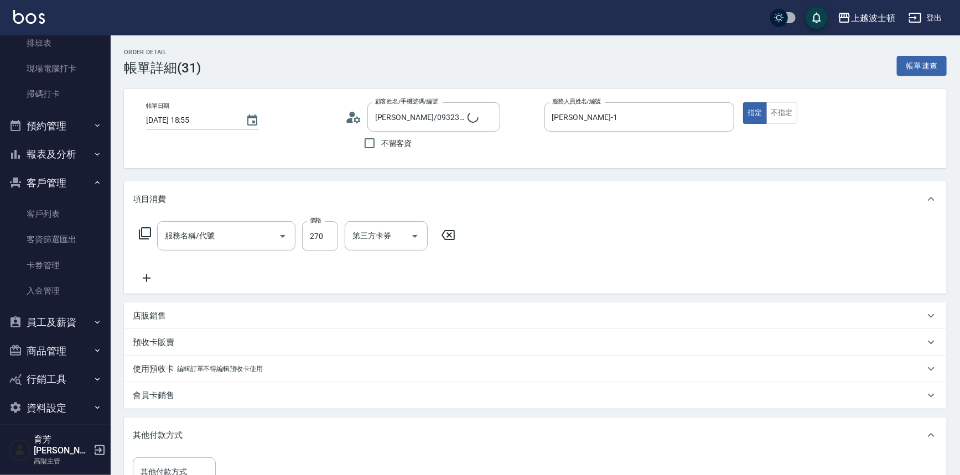
type input "洗髮(201)"
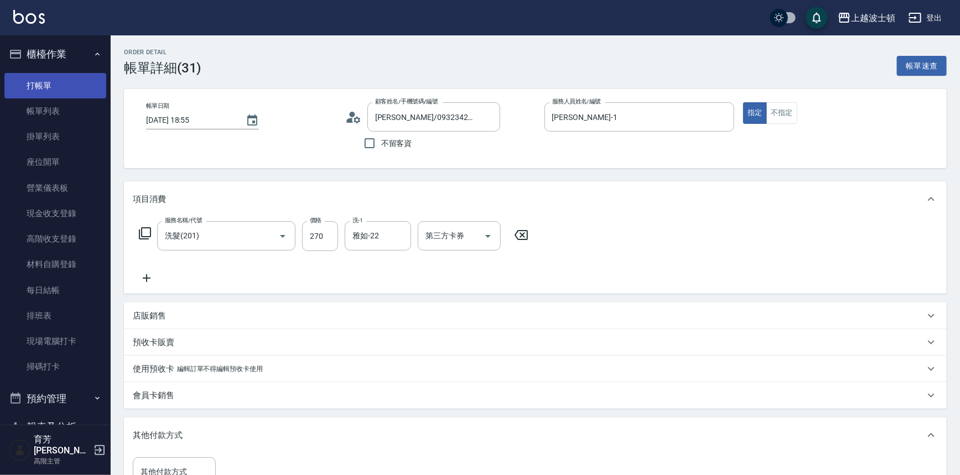
click at [55, 87] on link "打帳單" at bounding box center [55, 85] width 102 height 25
